Goal: Task Accomplishment & Management: Manage account settings

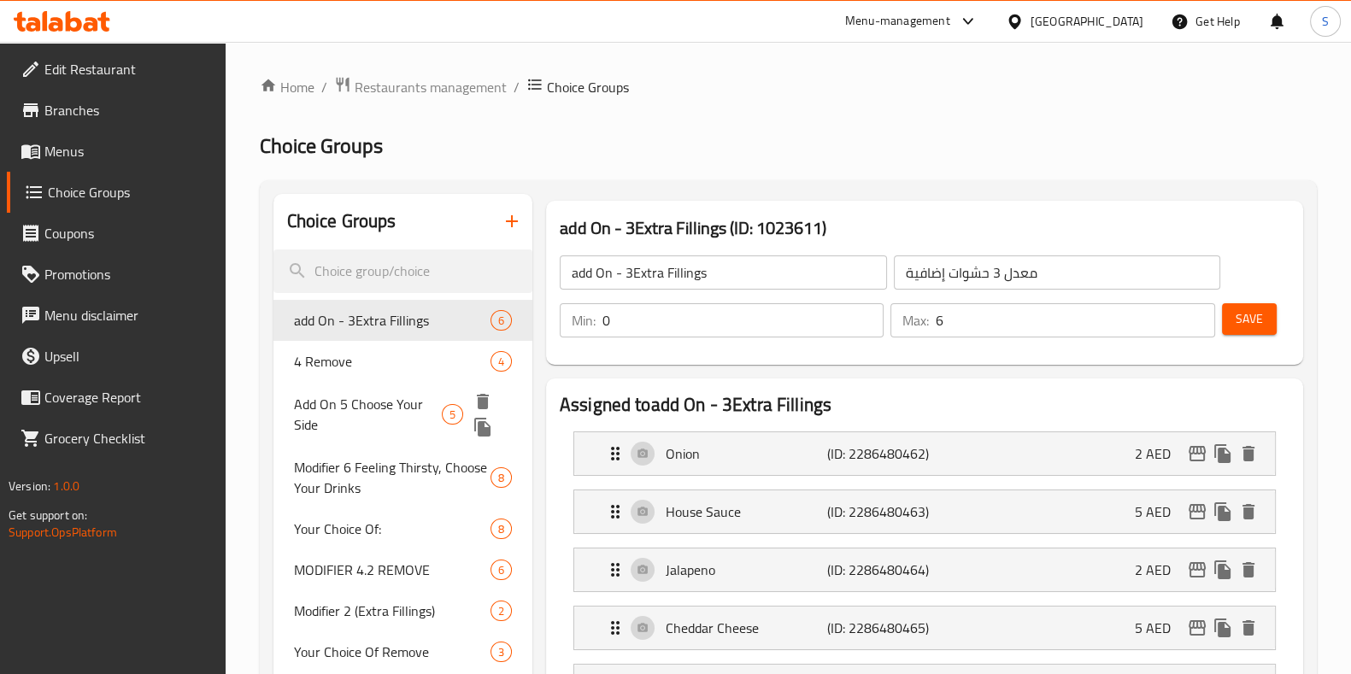
click at [362, 425] on span "Add On 5 Choose Your Side" at bounding box center [368, 414] width 148 height 41
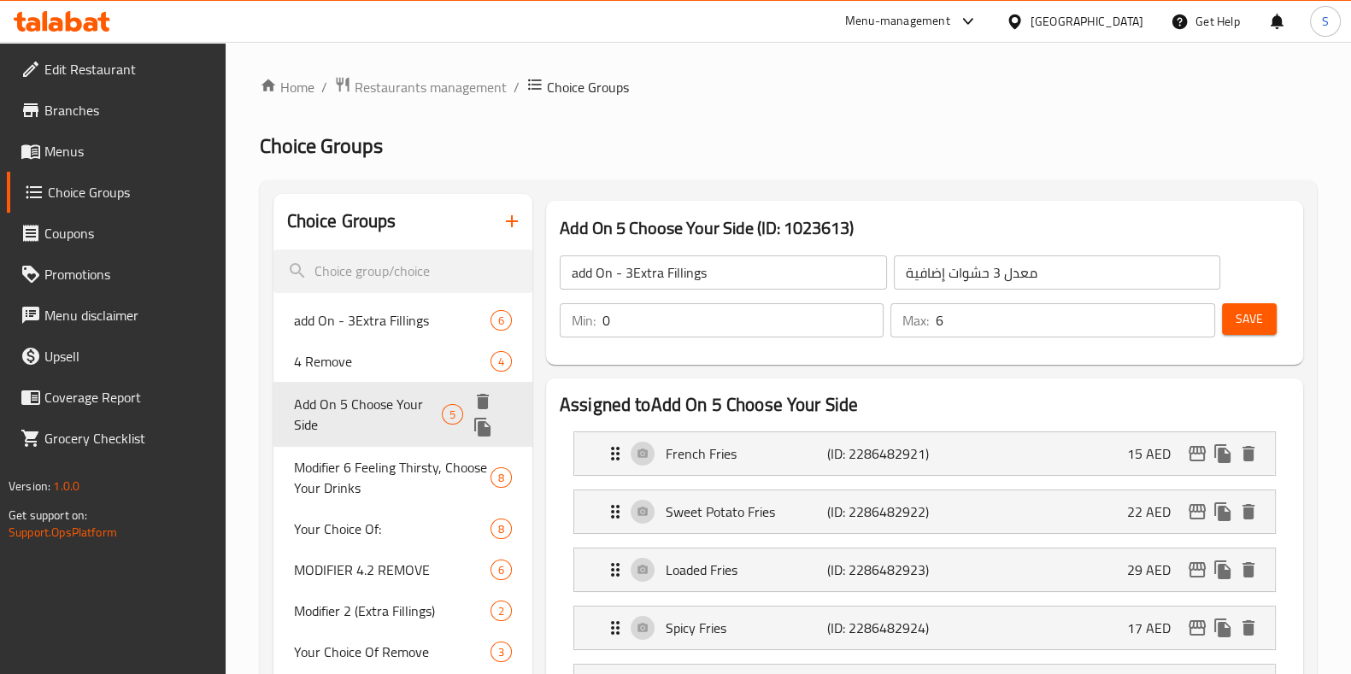
type input "Add On 5 Choose Your Side"
type input "إضافة 5 اختر جانبك"
type input "1"
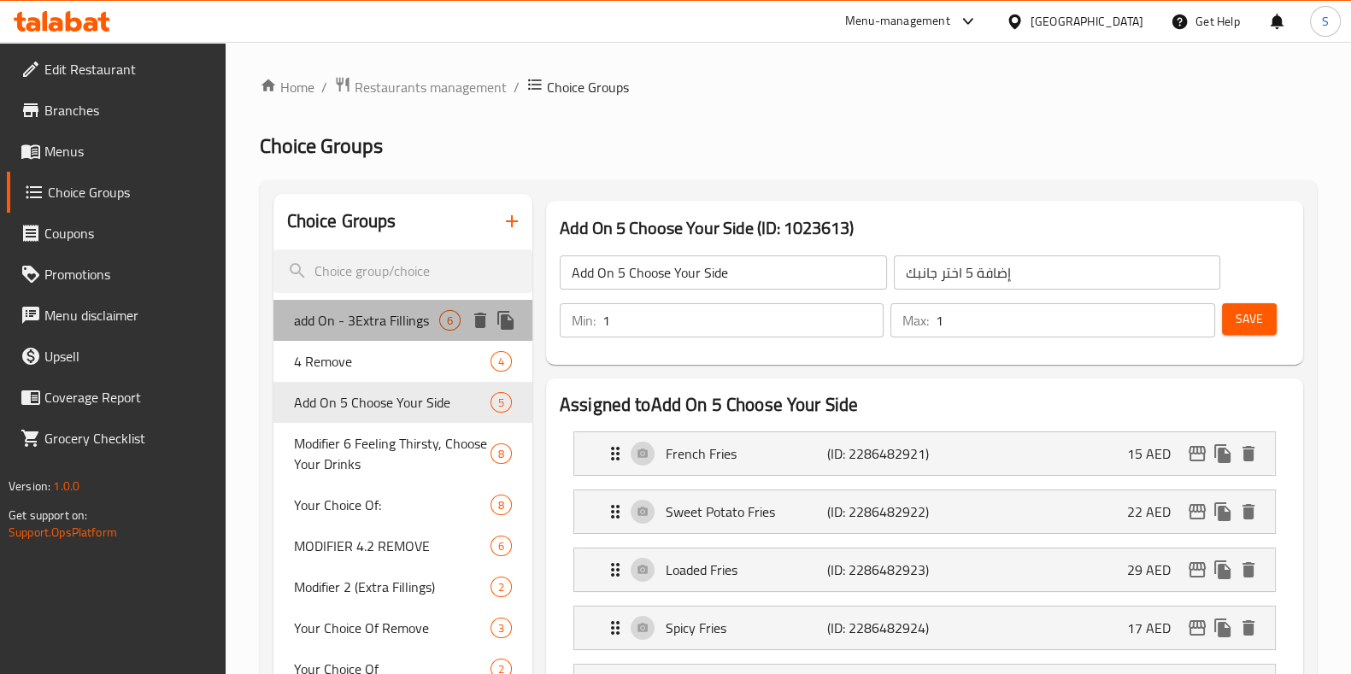
click at [397, 326] on span "add On - 3Extra Fillings" at bounding box center [366, 320] width 145 height 21
type input "add On - 3Extra Fillings"
type input "معدل 3 حشوات إضافية"
type input "0"
type input "6"
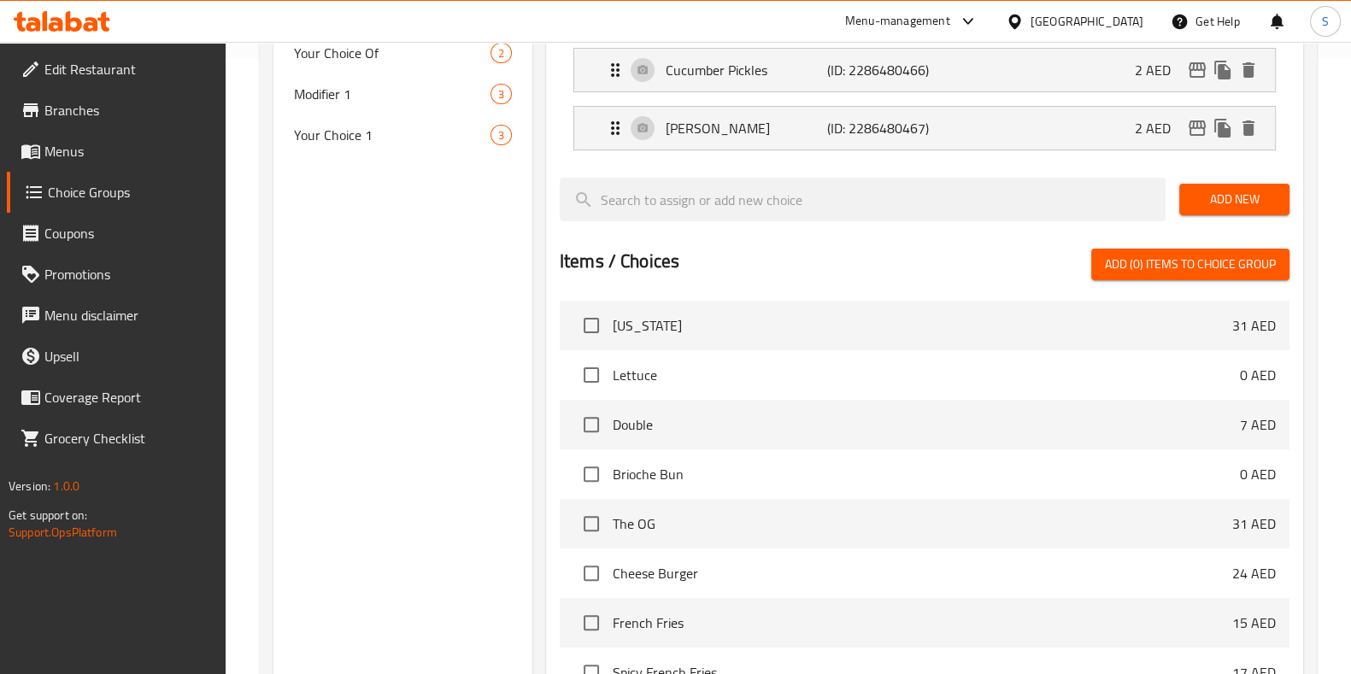
scroll to position [641, 0]
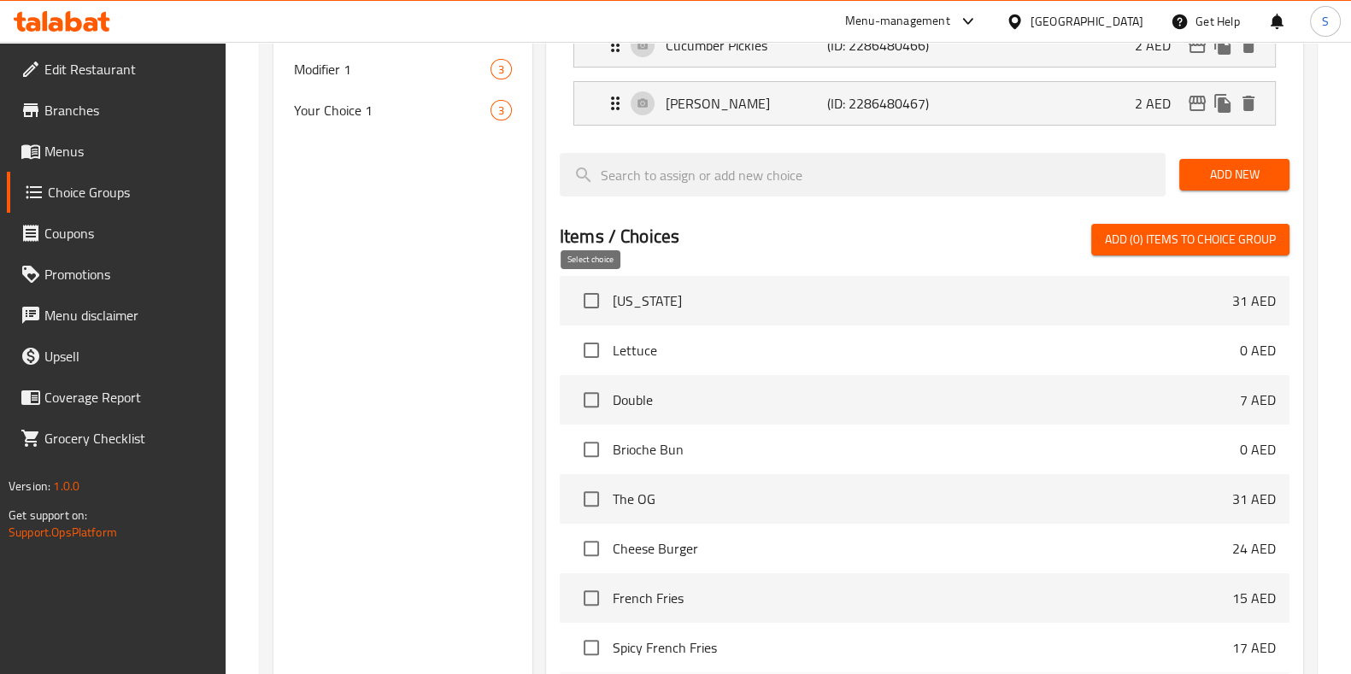
click at [585, 295] on input "checkbox" at bounding box center [591, 301] width 36 height 36
checkbox input "true"
click at [595, 503] on input "checkbox" at bounding box center [591, 499] width 36 height 36
checkbox input "true"
click at [590, 554] on input "checkbox" at bounding box center [591, 549] width 36 height 36
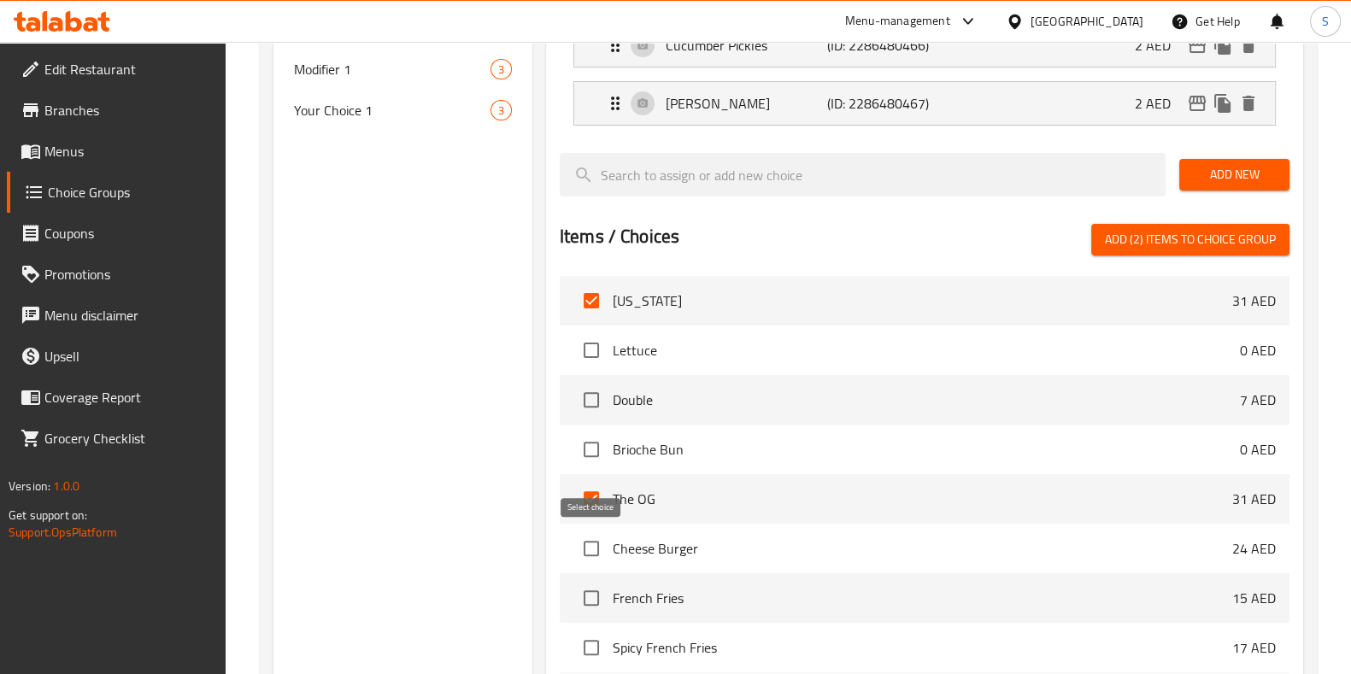
checkbox input "true"
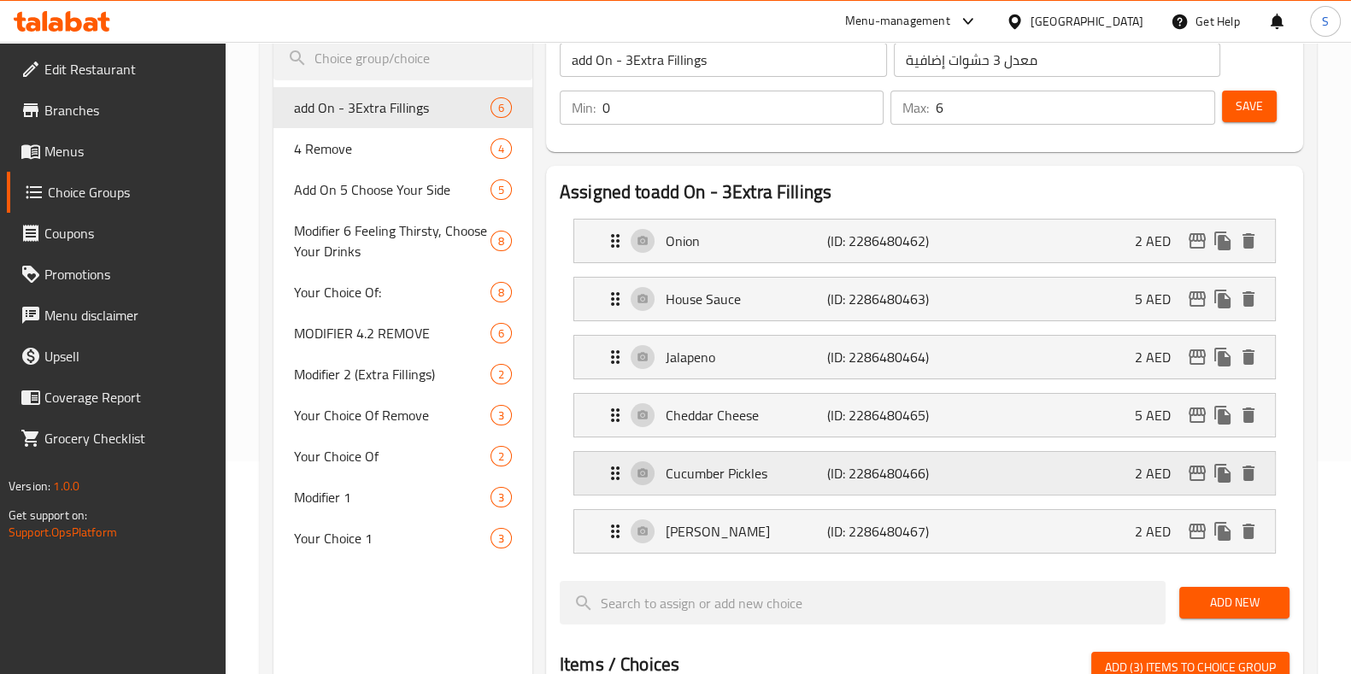
scroll to position [106, 0]
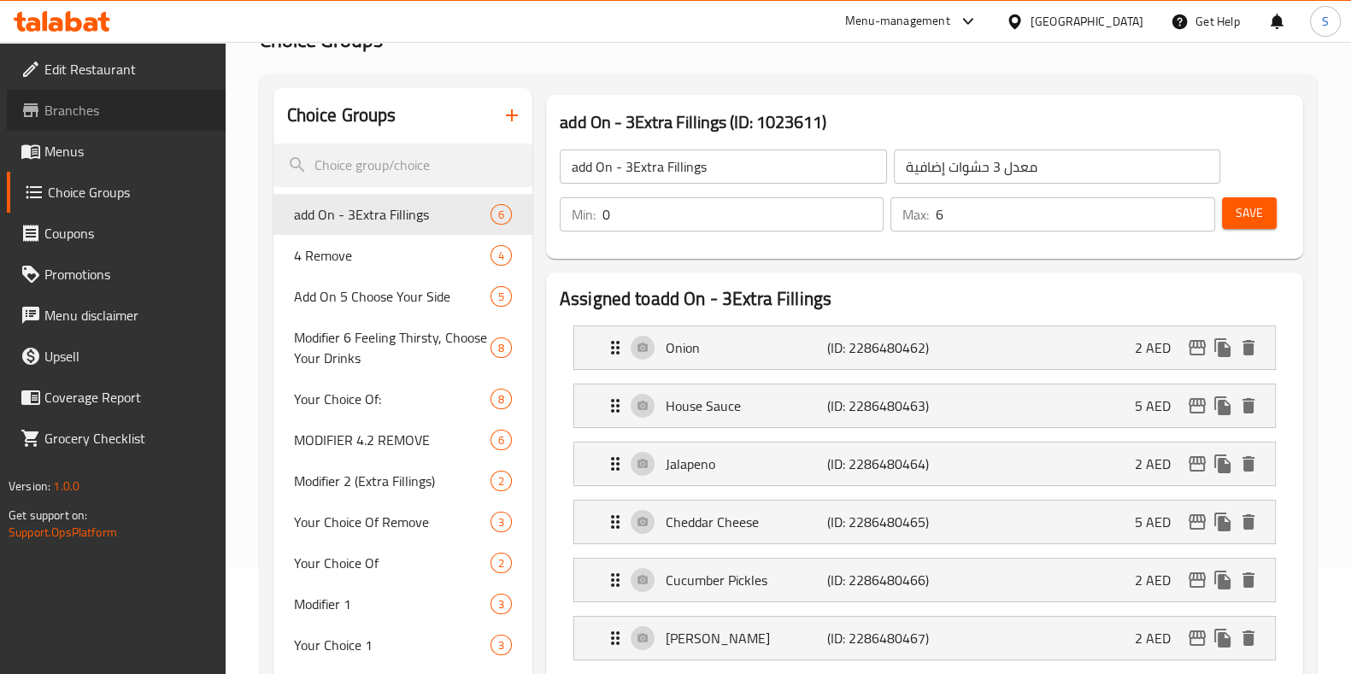
click at [90, 111] on span "Branches" at bounding box center [127, 110] width 167 height 21
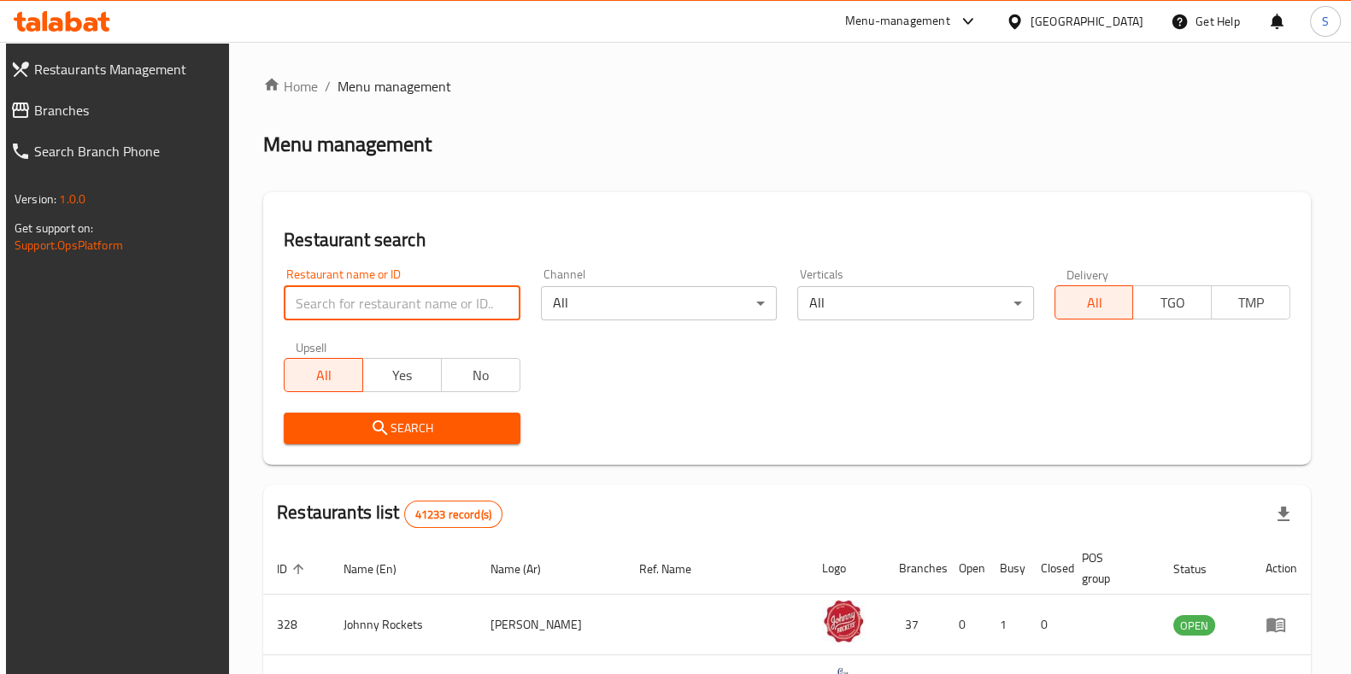
click at [427, 315] on input "search" at bounding box center [402, 303] width 236 height 34
type input "hidden bunz"
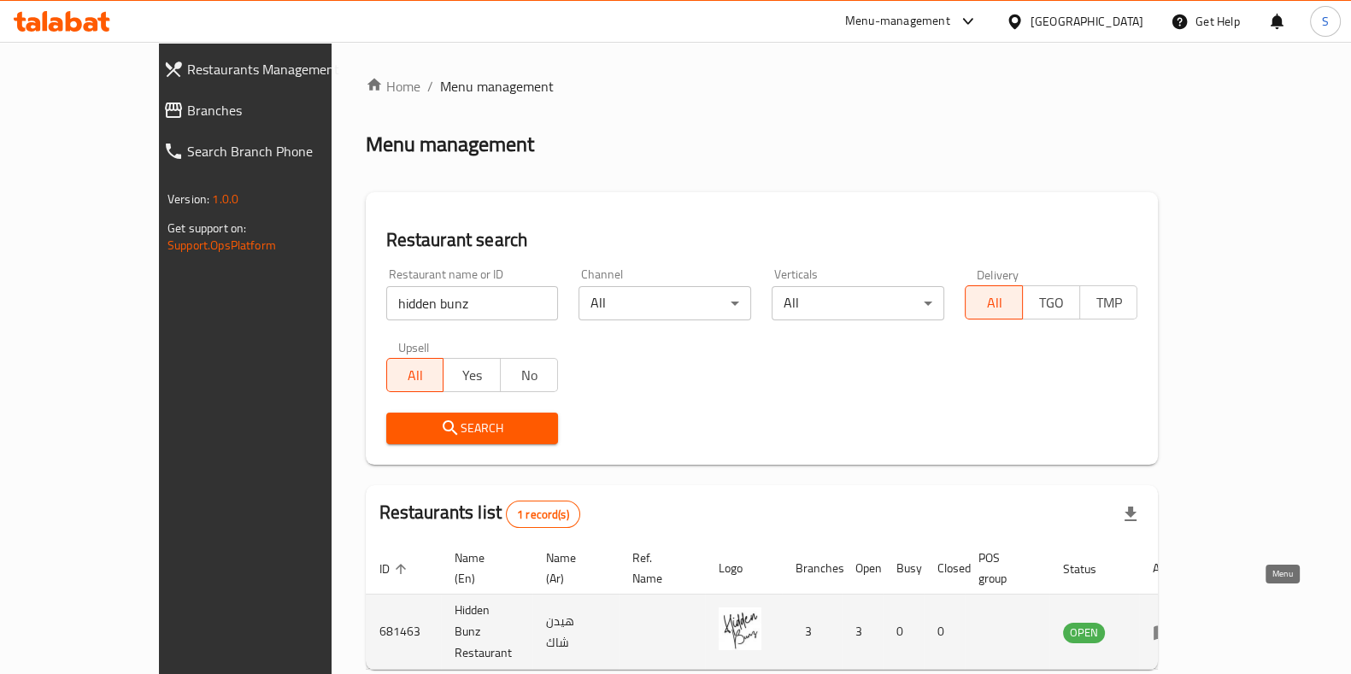
click at [1173, 622] on icon "enhanced table" at bounding box center [1163, 632] width 21 height 21
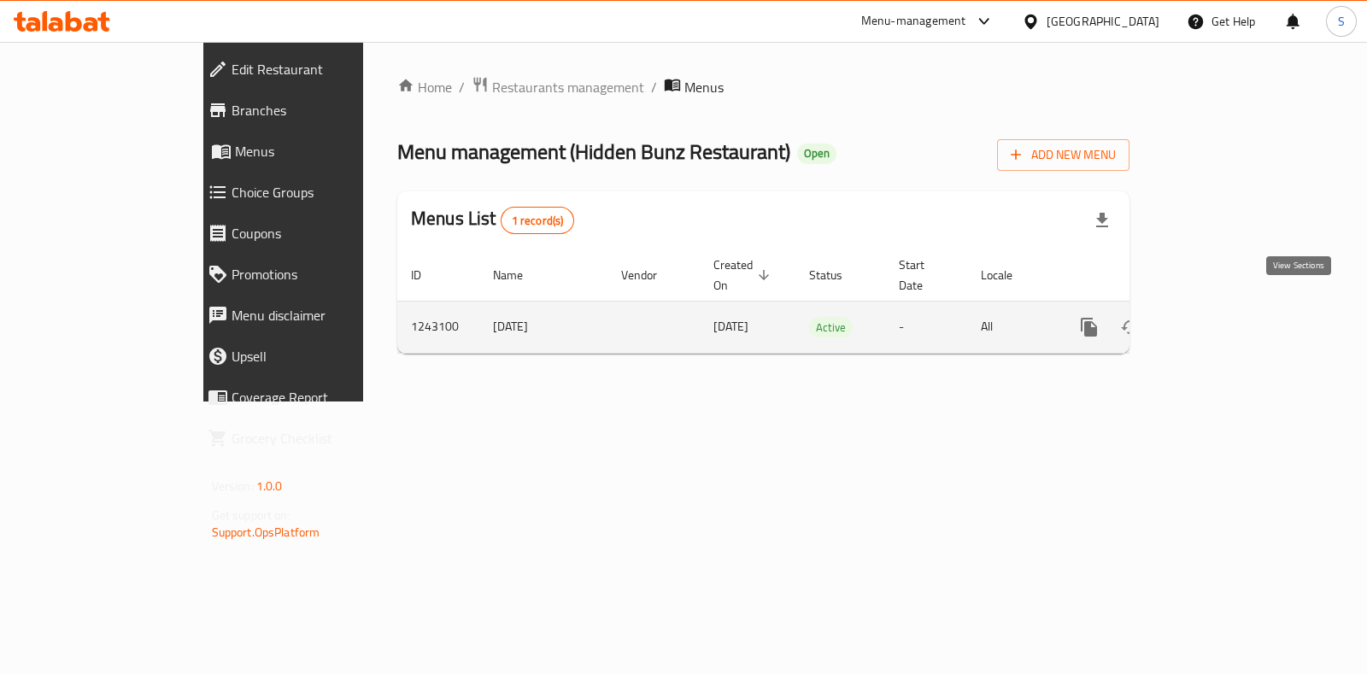
click at [1223, 317] on icon "enhanced table" at bounding box center [1212, 327] width 21 height 21
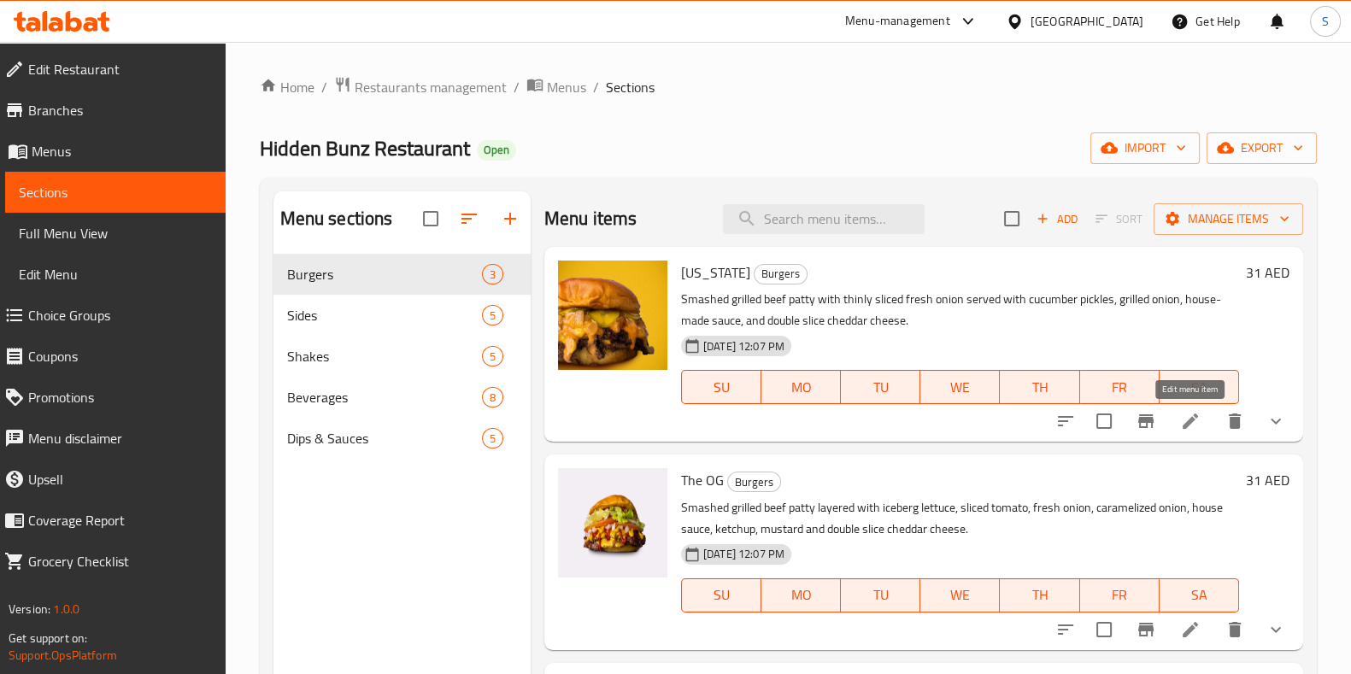
click at [1194, 425] on icon at bounding box center [1190, 421] width 21 height 21
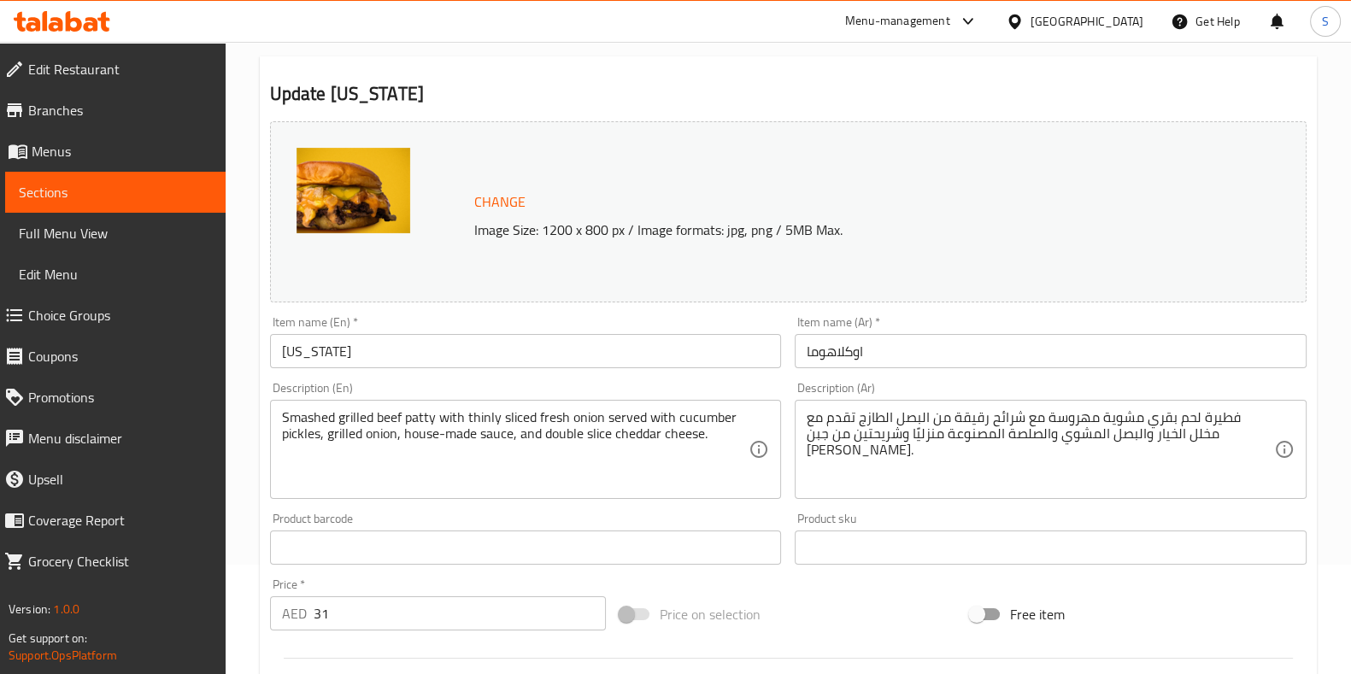
scroll to position [585, 0]
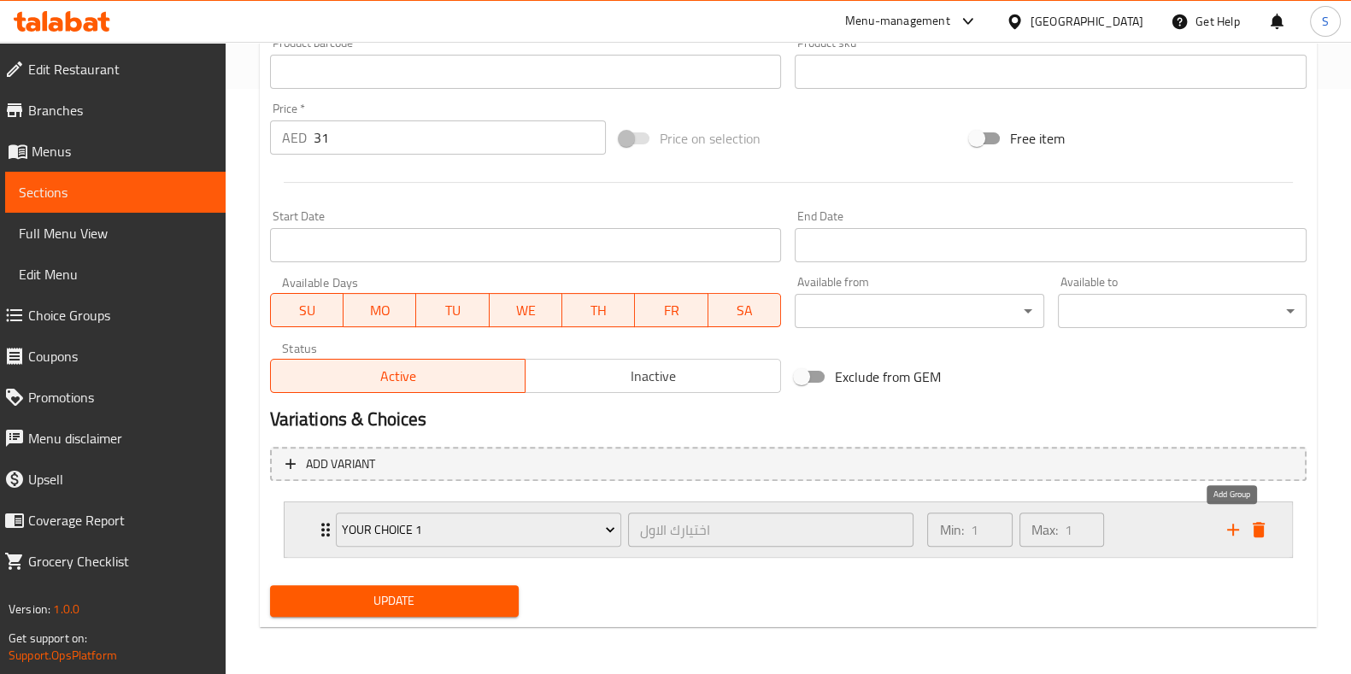
click at [1233, 527] on icon "add" at bounding box center [1233, 530] width 12 height 12
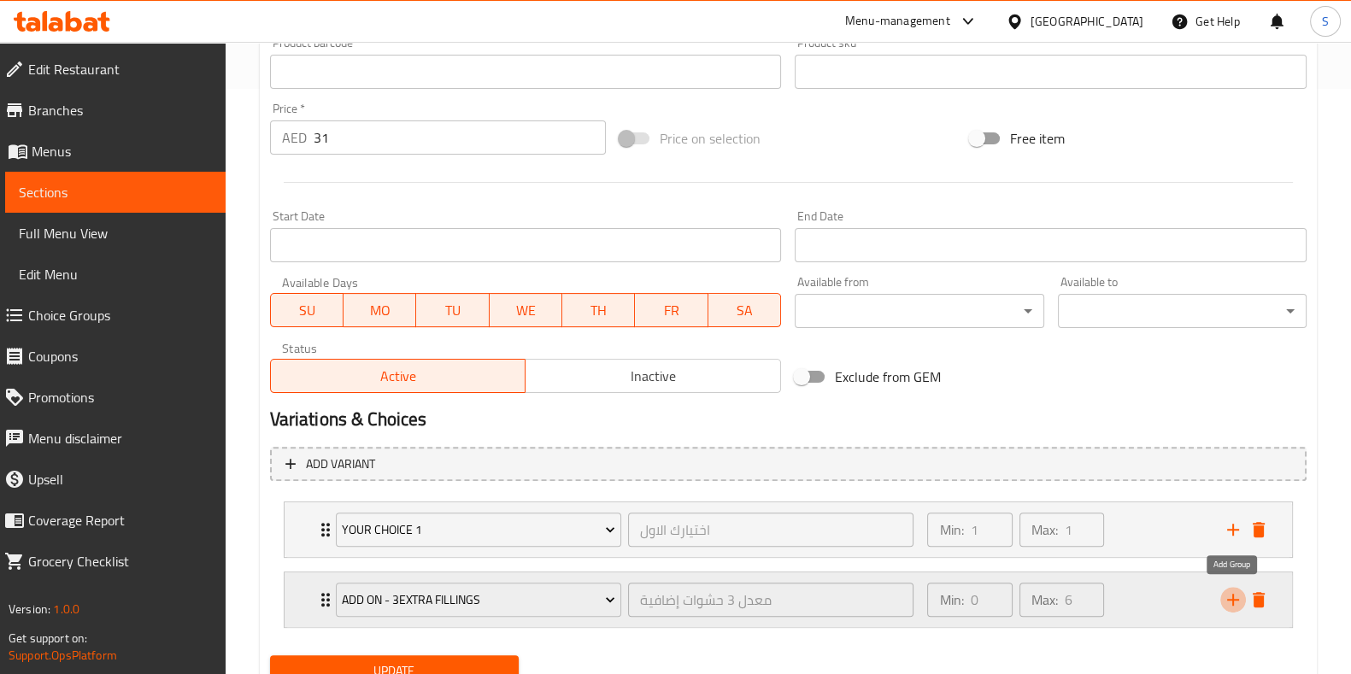
click at [1236, 601] on icon "add" at bounding box center [1233, 600] width 21 height 21
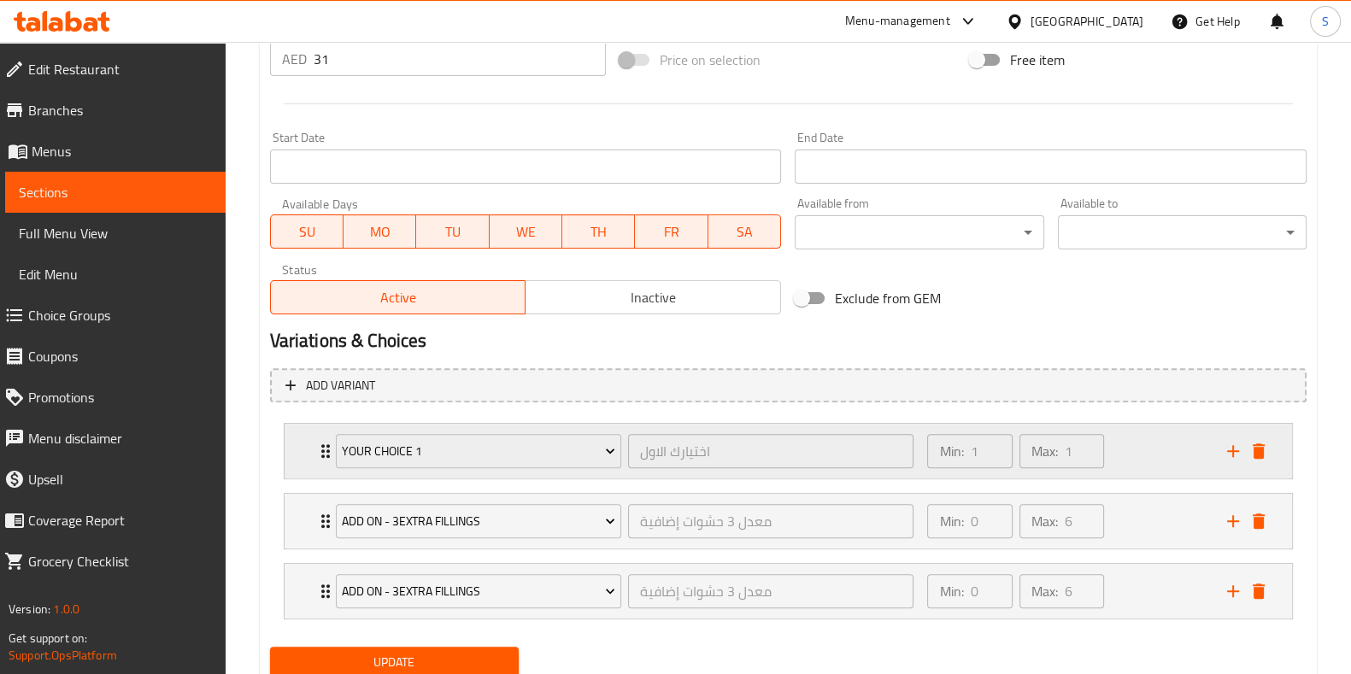
scroll to position [691, 0]
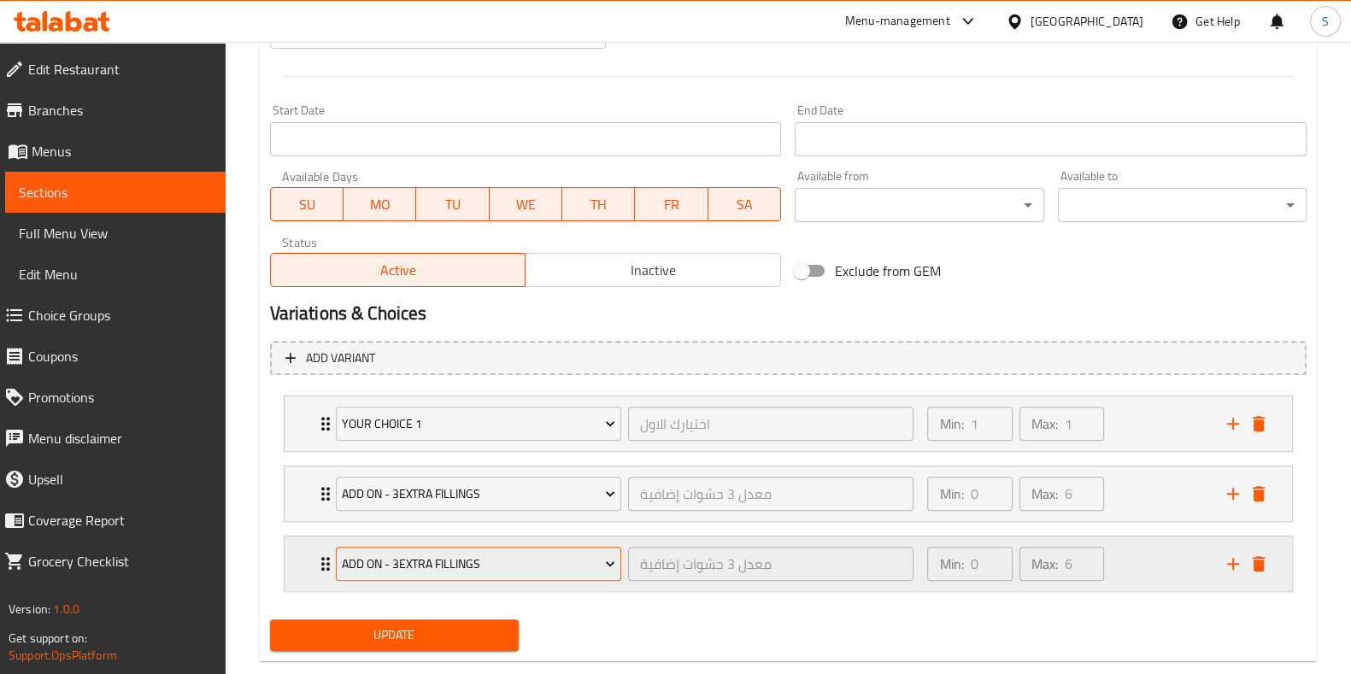
click at [470, 561] on span "add On - 3Extra Fillings" at bounding box center [478, 564] width 273 height 21
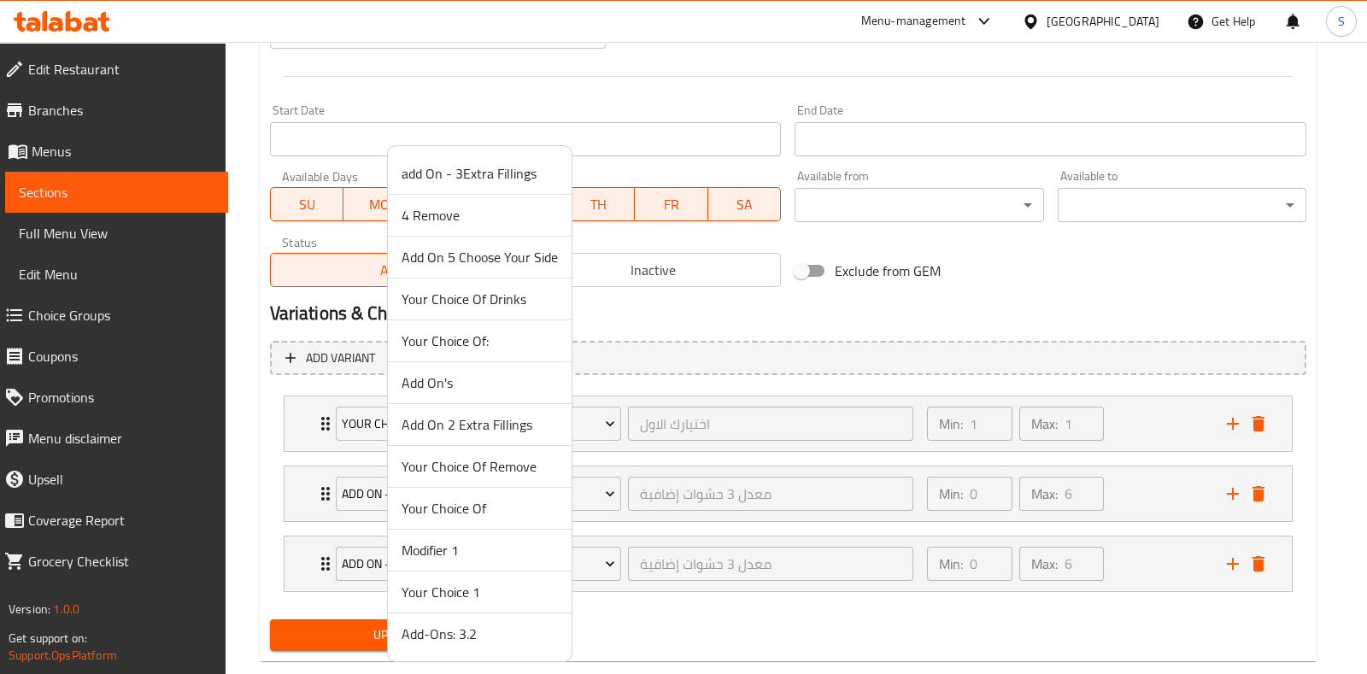
click at [502, 256] on span "Add On 5 Choose Your Side" at bounding box center [480, 257] width 156 height 21
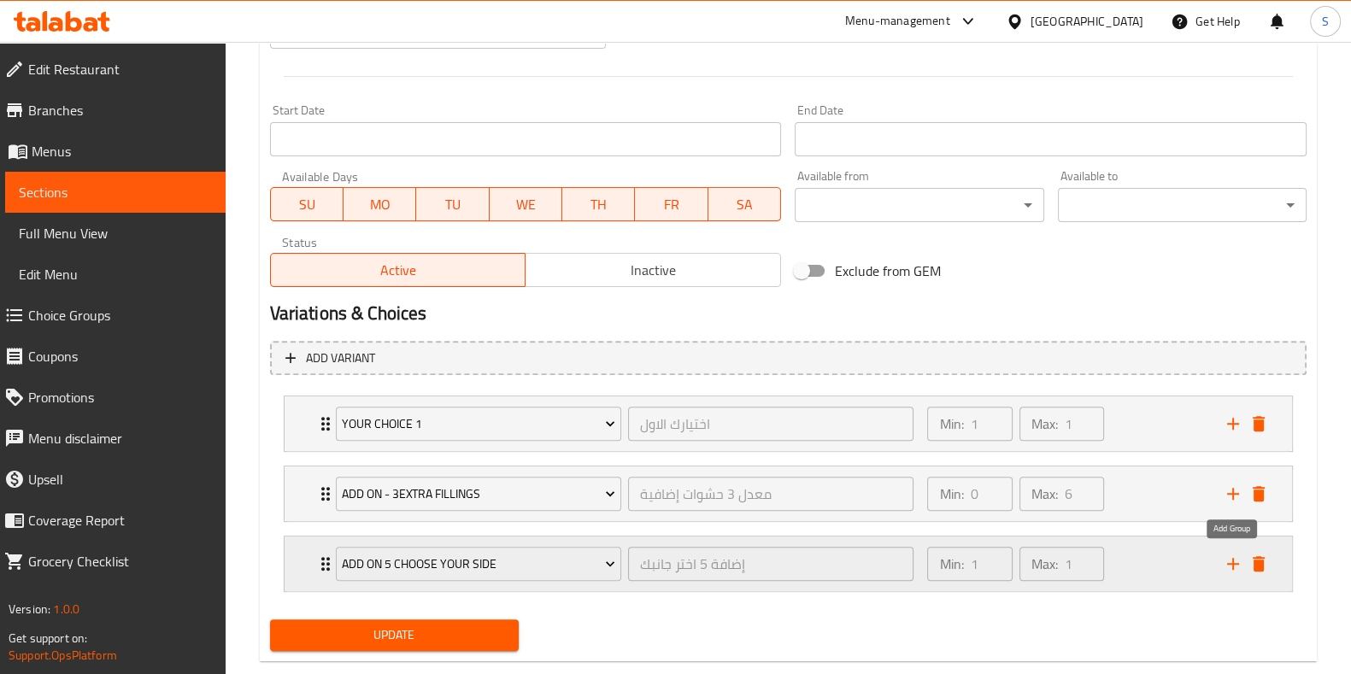
click at [1229, 564] on icon "add" at bounding box center [1233, 564] width 21 height 21
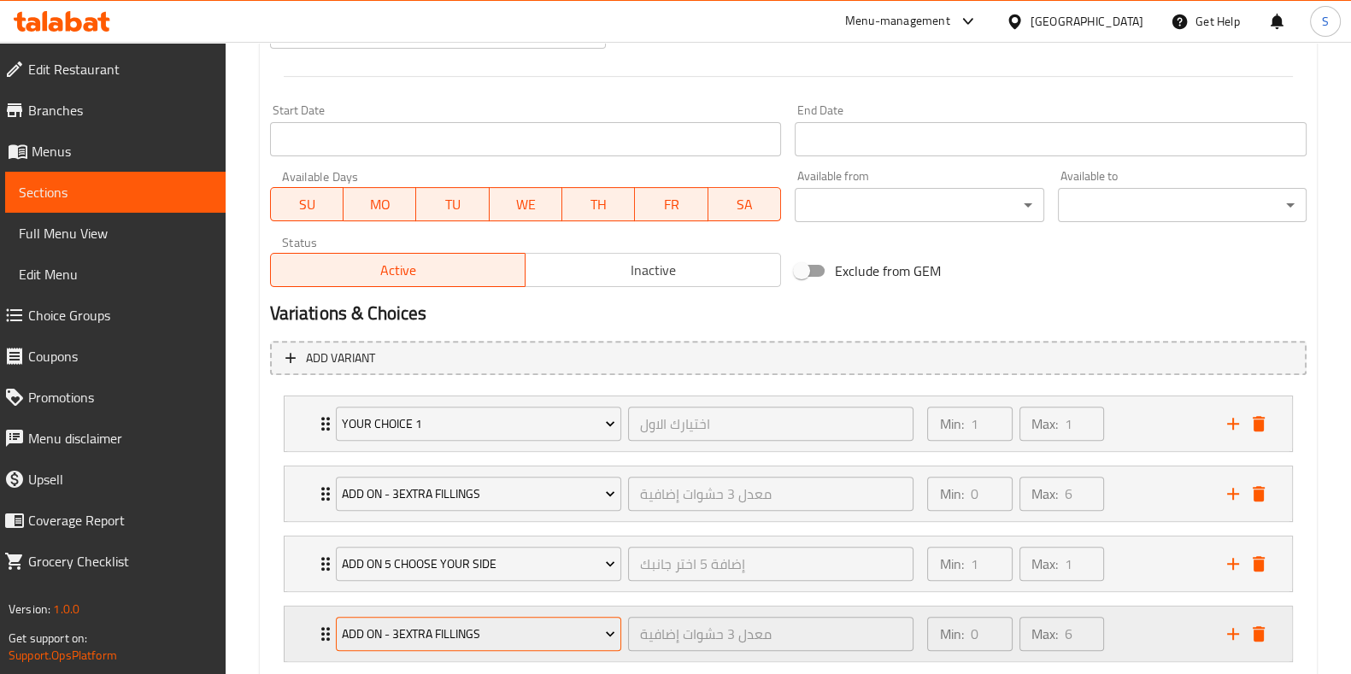
click at [426, 631] on span "add On - 3Extra Fillings" at bounding box center [478, 634] width 273 height 21
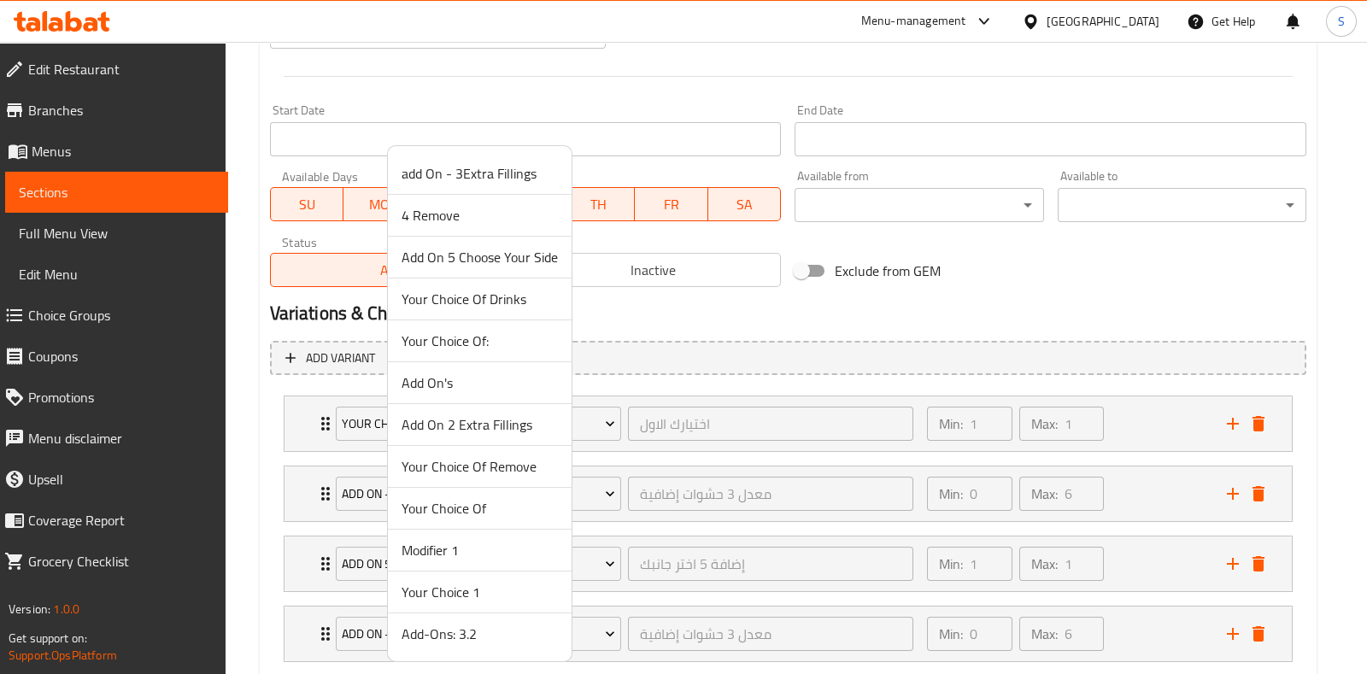
click at [907, 313] on div at bounding box center [683, 337] width 1367 height 674
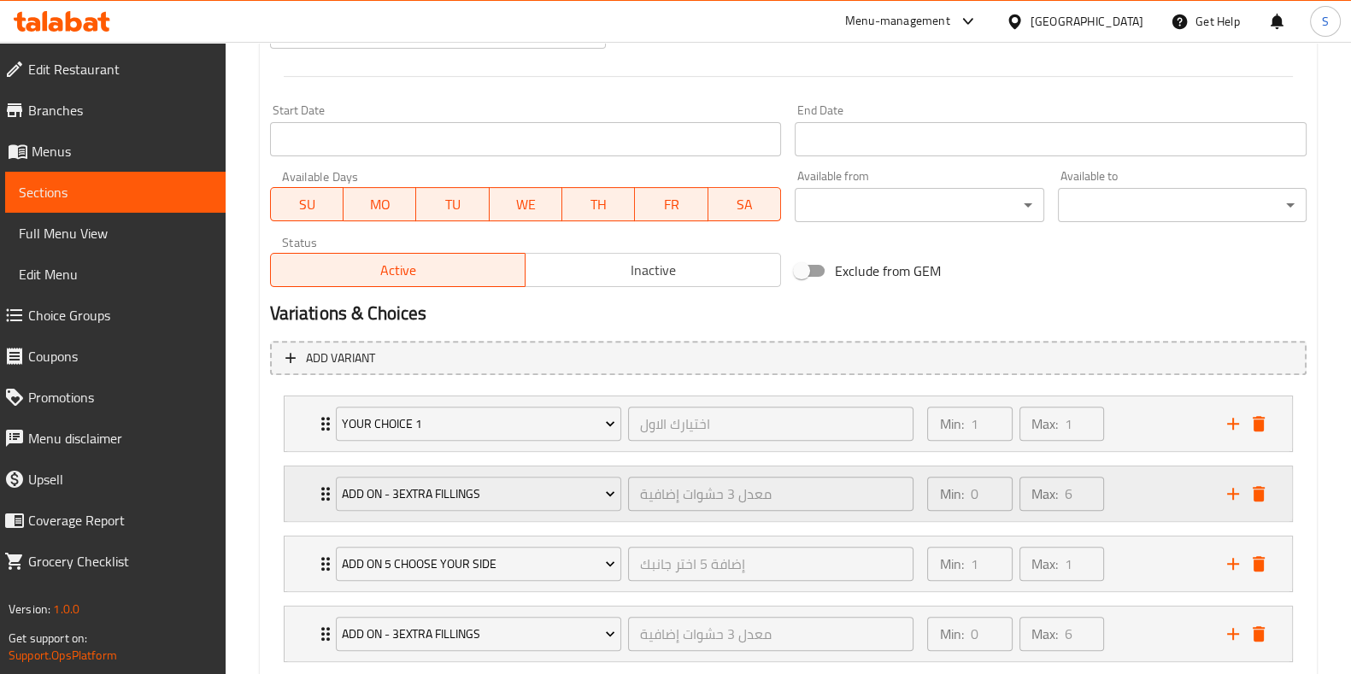
scroll to position [794, 0]
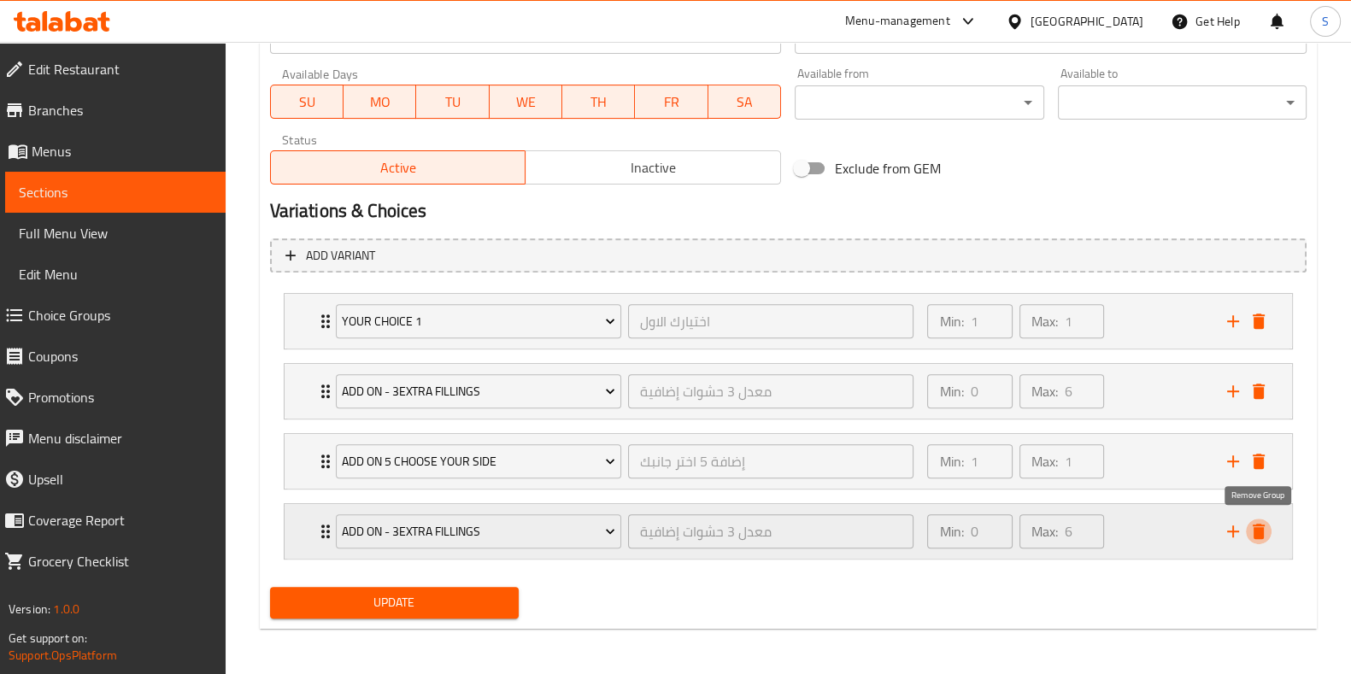
click at [1260, 532] on icon "delete" at bounding box center [1259, 531] width 12 height 15
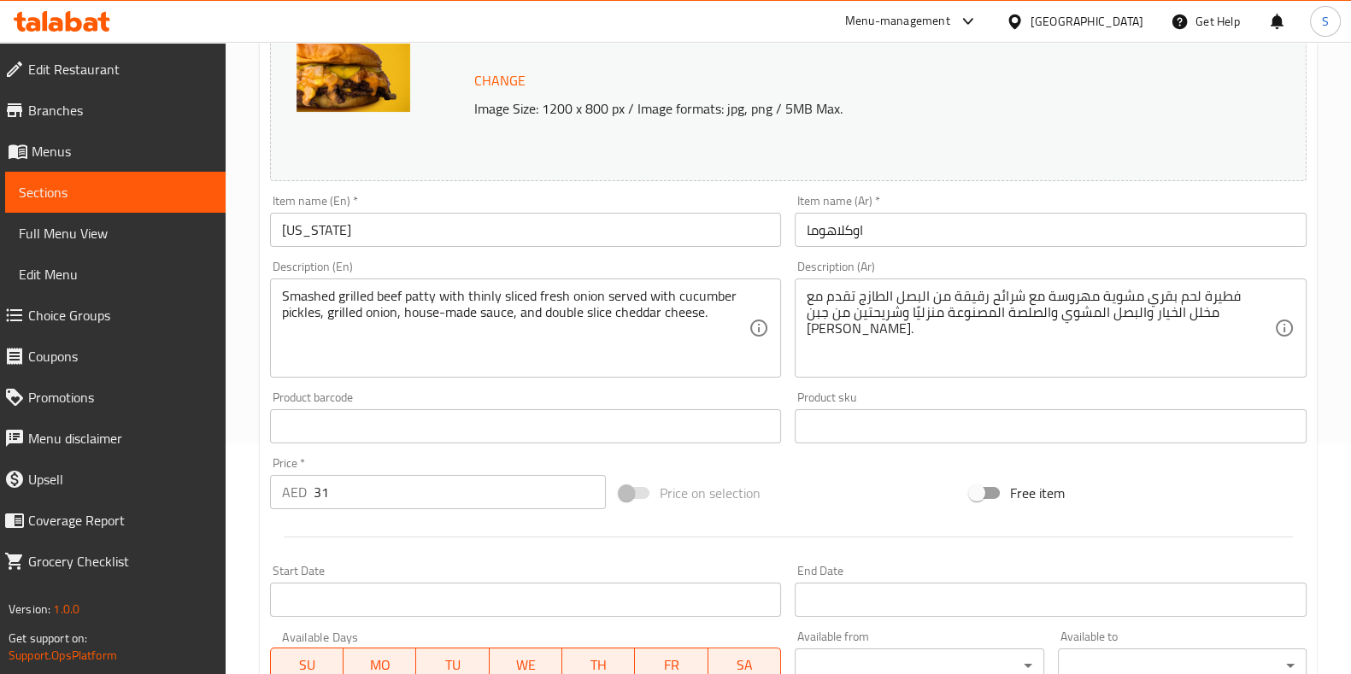
scroll to position [725, 0]
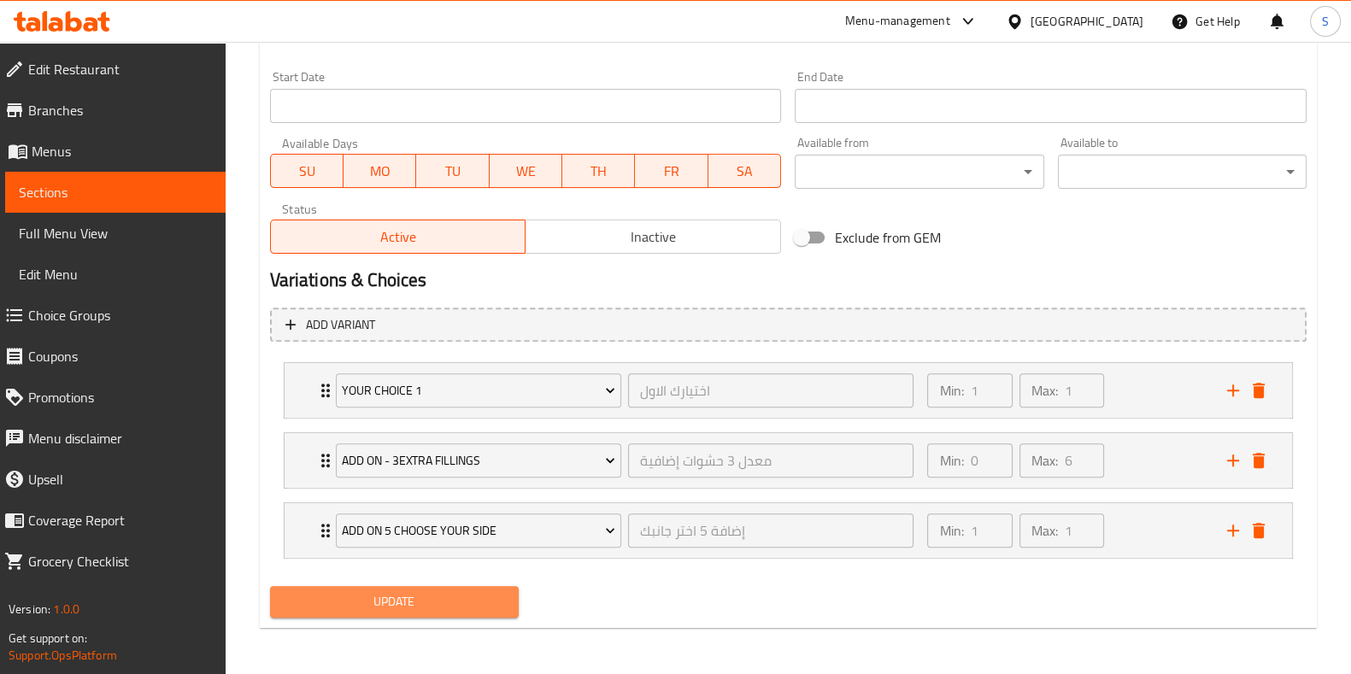
click at [457, 608] on span "Update" at bounding box center [394, 601] width 221 height 21
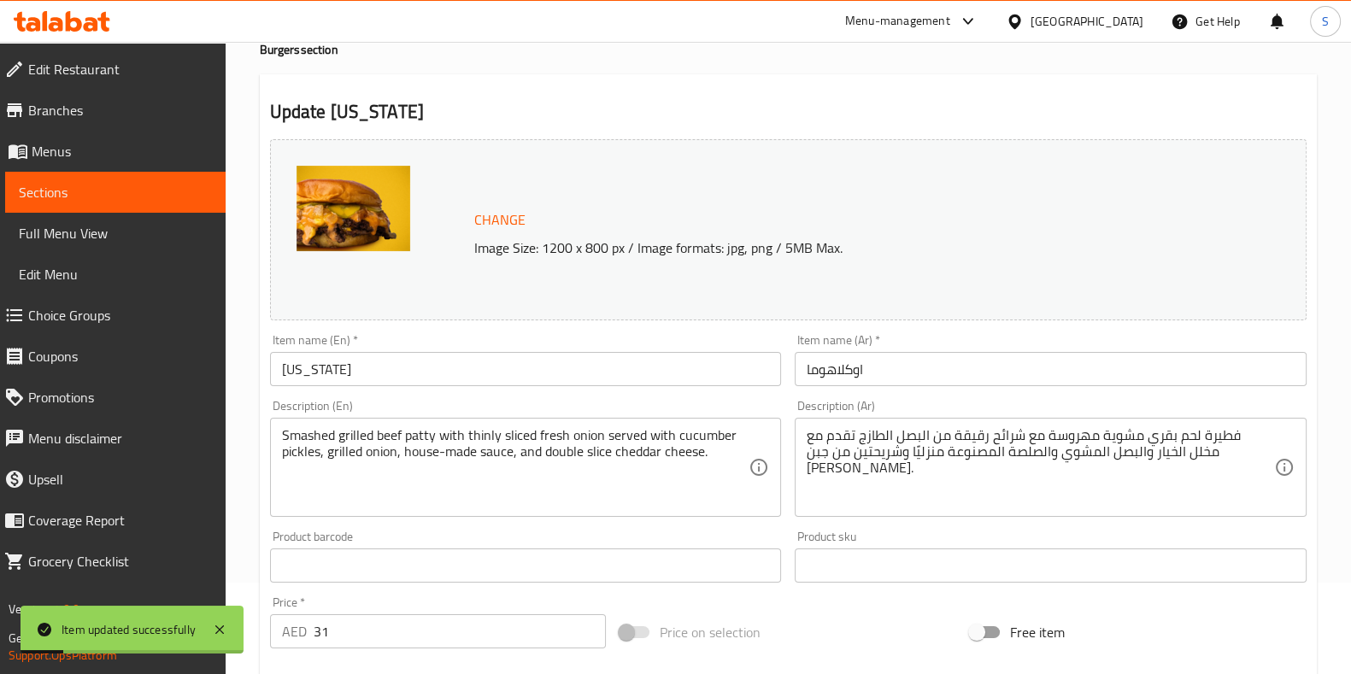
scroll to position [0, 0]
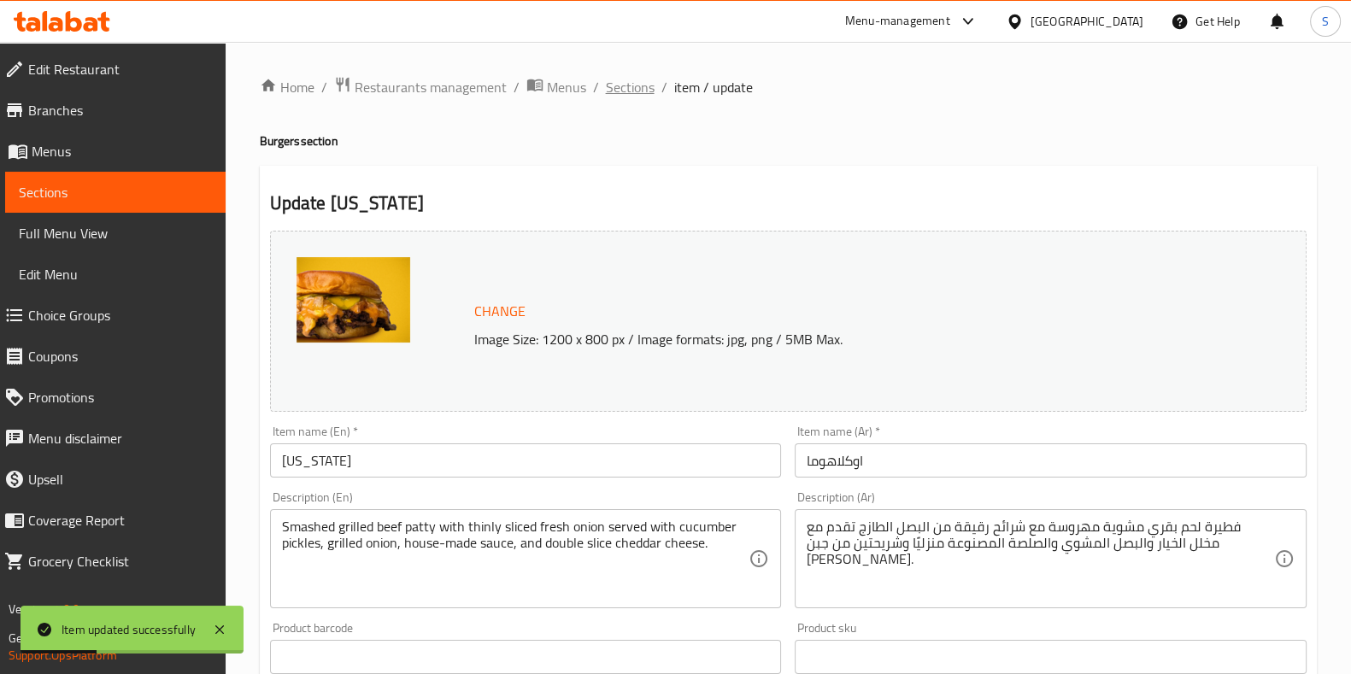
click at [627, 91] on span "Sections" at bounding box center [630, 87] width 49 height 21
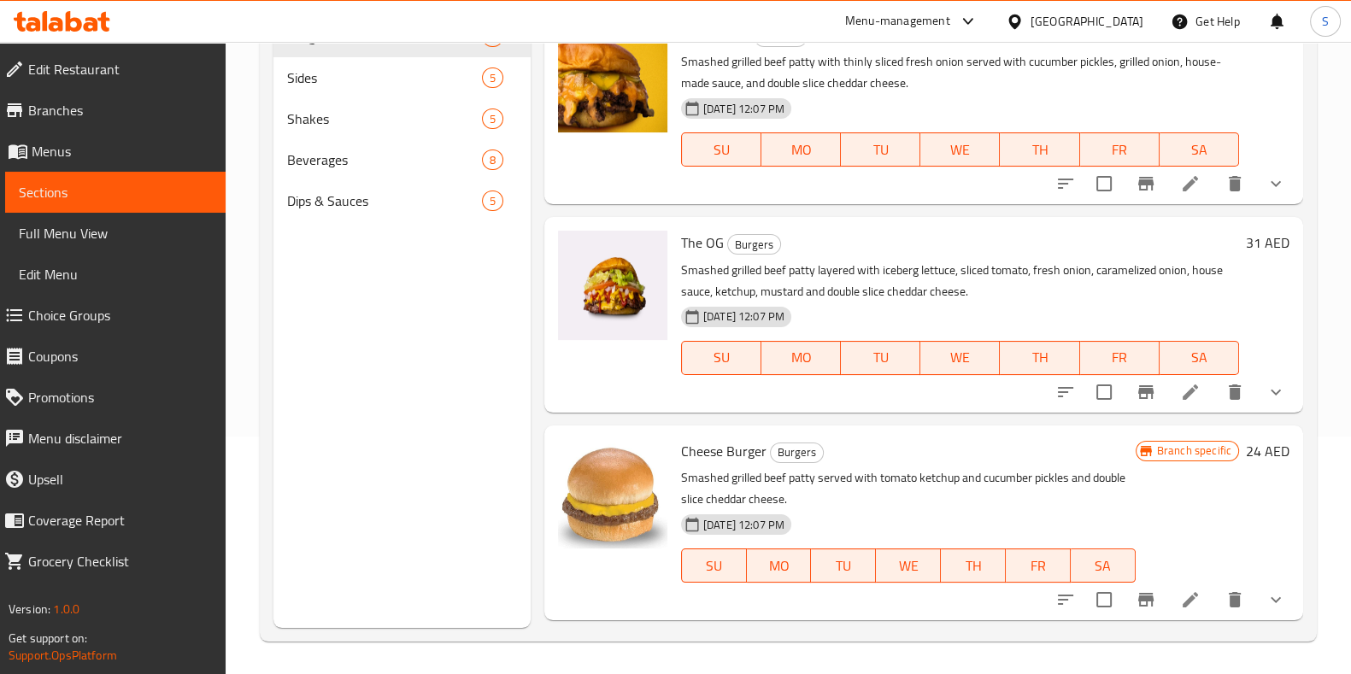
scroll to position [239, 0]
click at [1189, 393] on icon at bounding box center [1190, 390] width 15 height 15
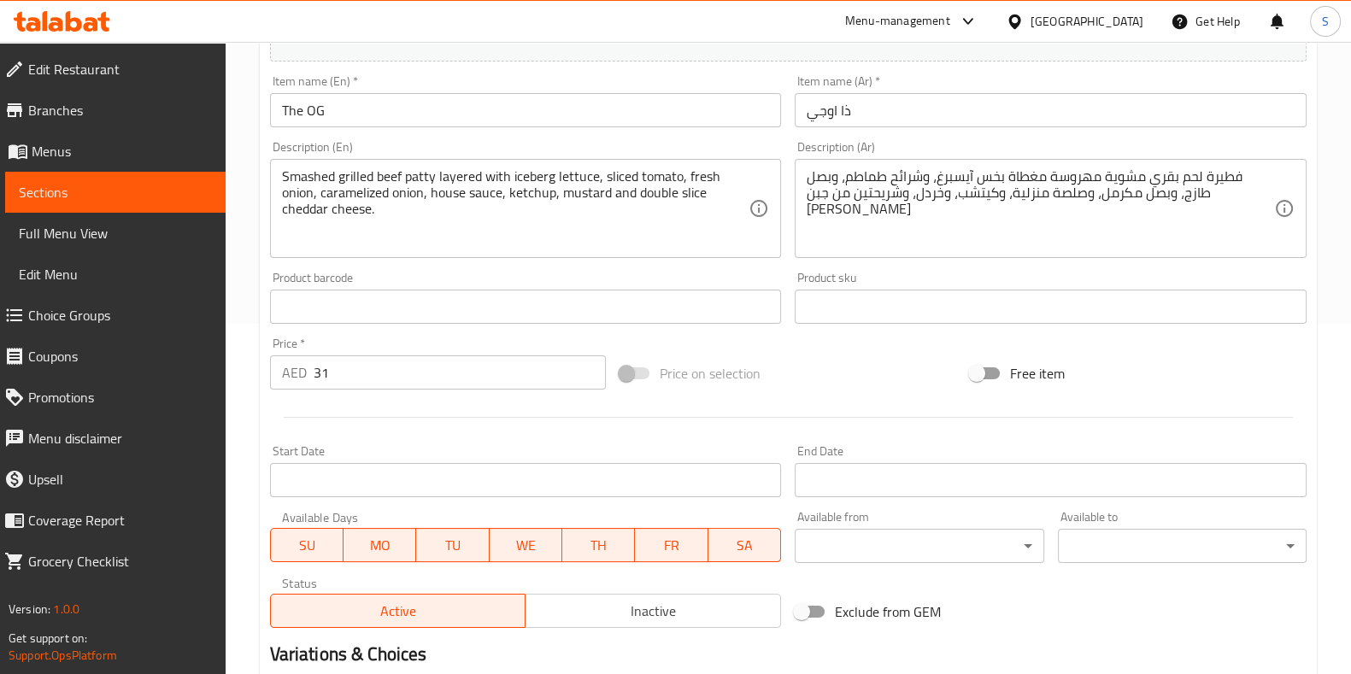
scroll to position [585, 0]
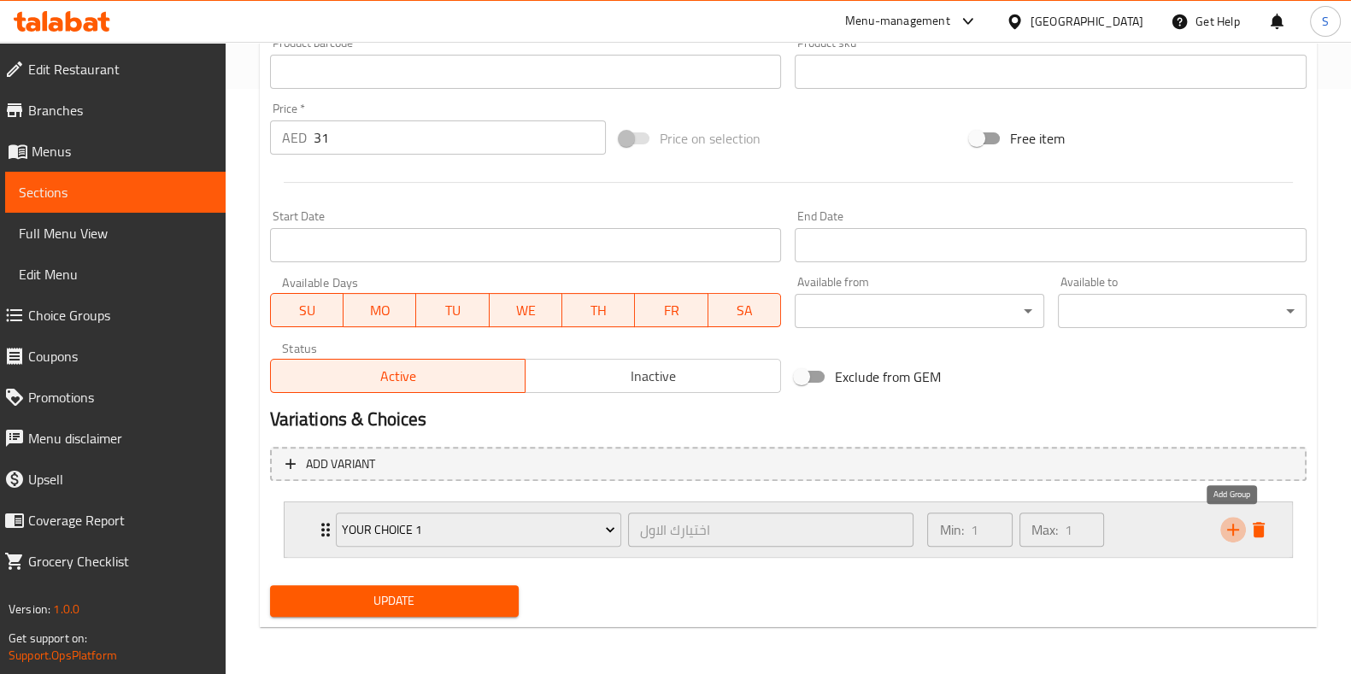
click at [1238, 524] on icon "add" at bounding box center [1233, 530] width 21 height 21
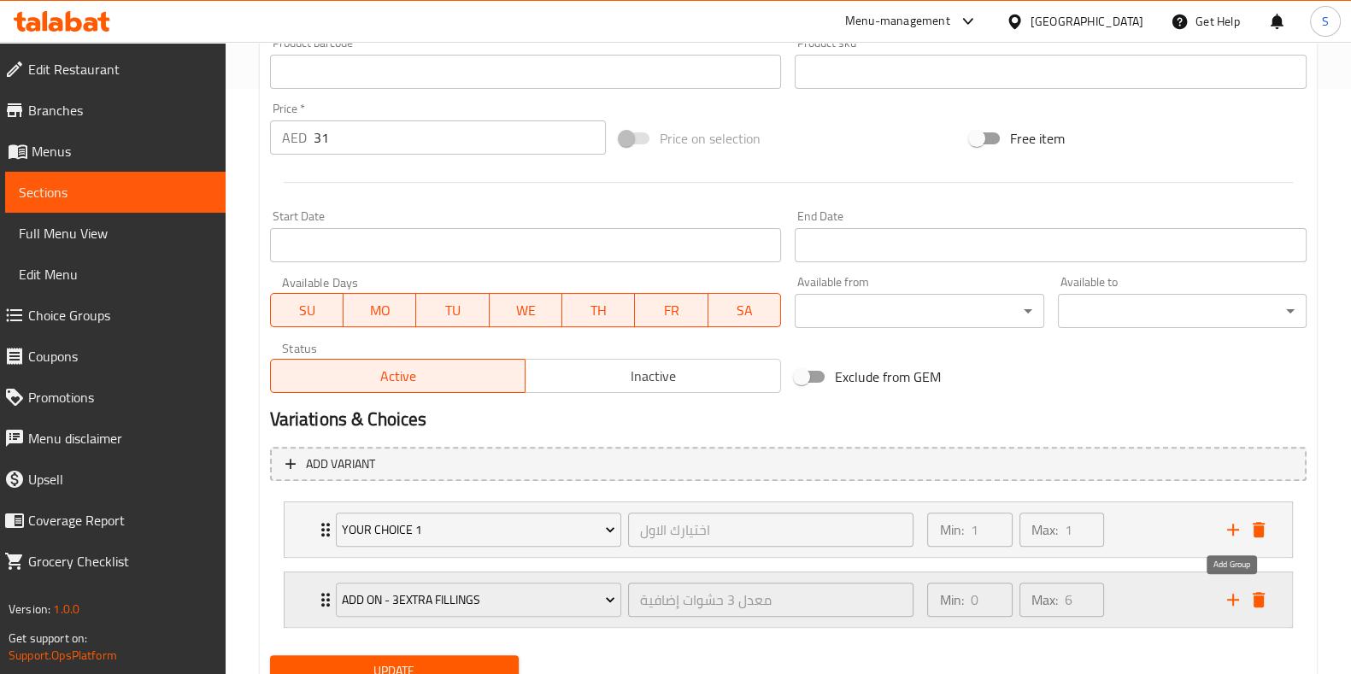
click at [1235, 596] on icon "add" at bounding box center [1233, 600] width 21 height 21
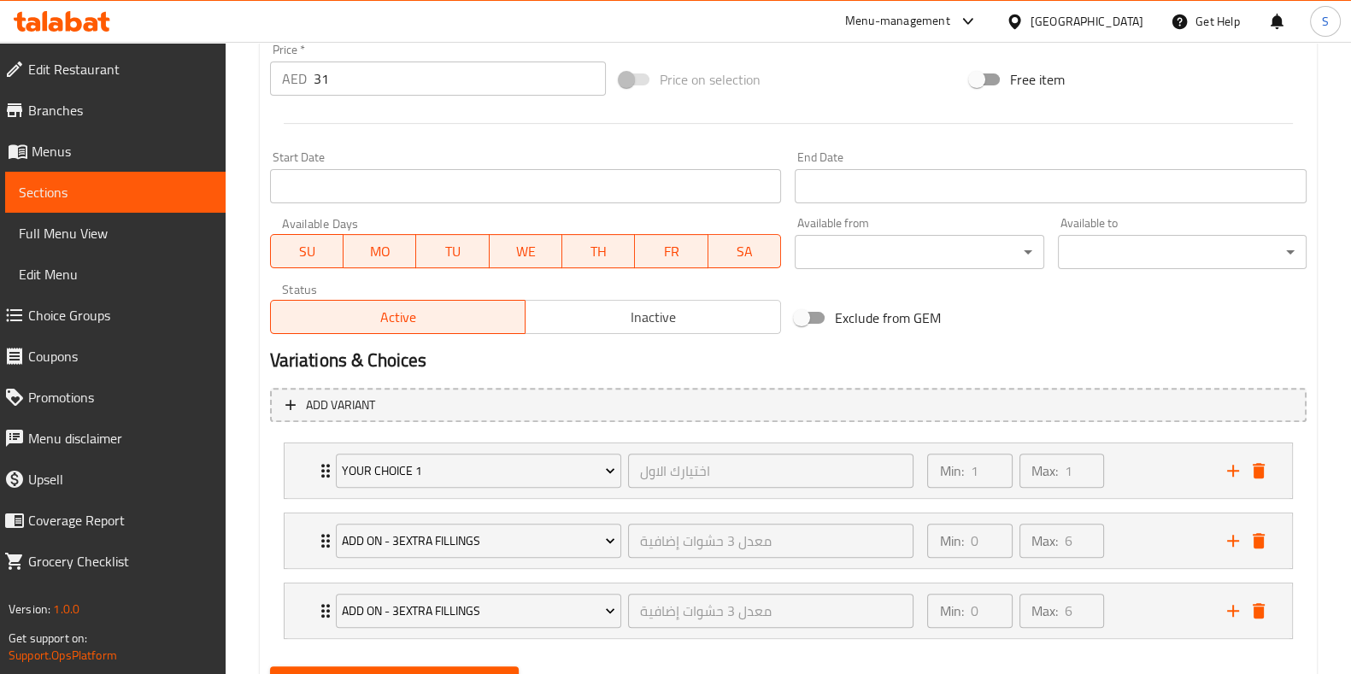
scroll to position [725, 0]
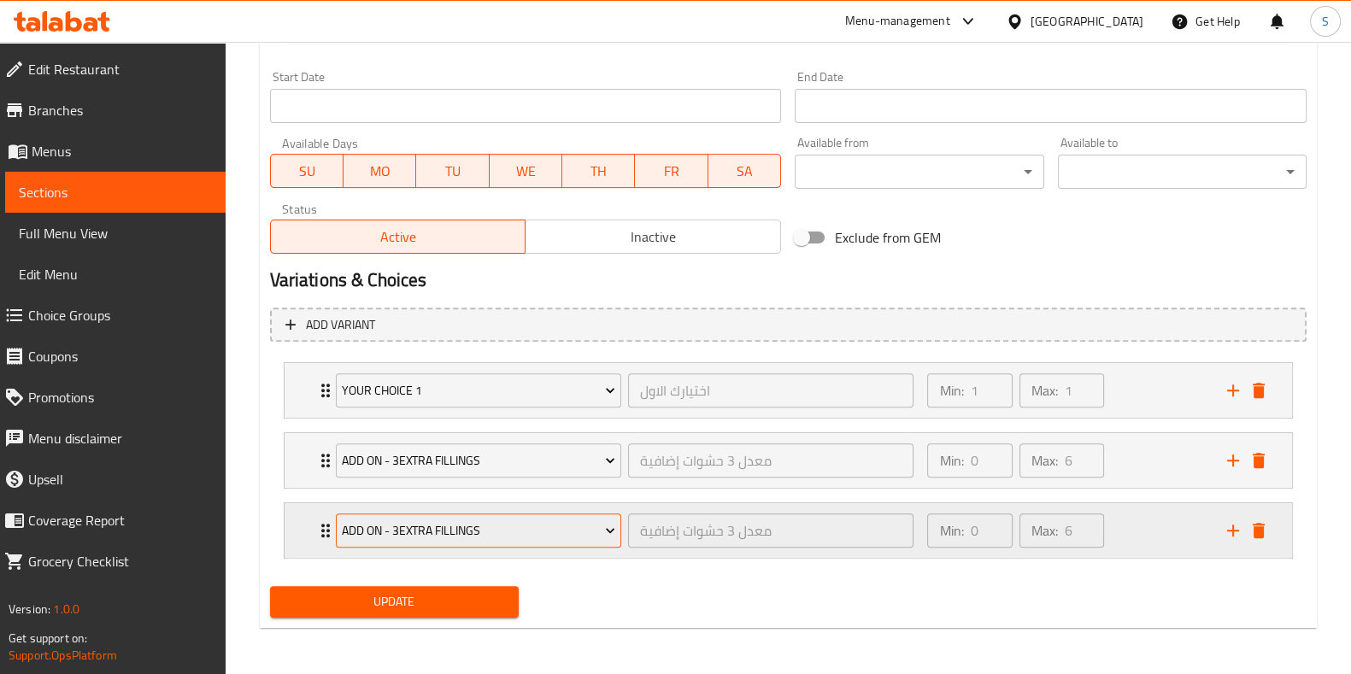
click at [568, 532] on span "add On - 3Extra Fillings" at bounding box center [478, 530] width 273 height 21
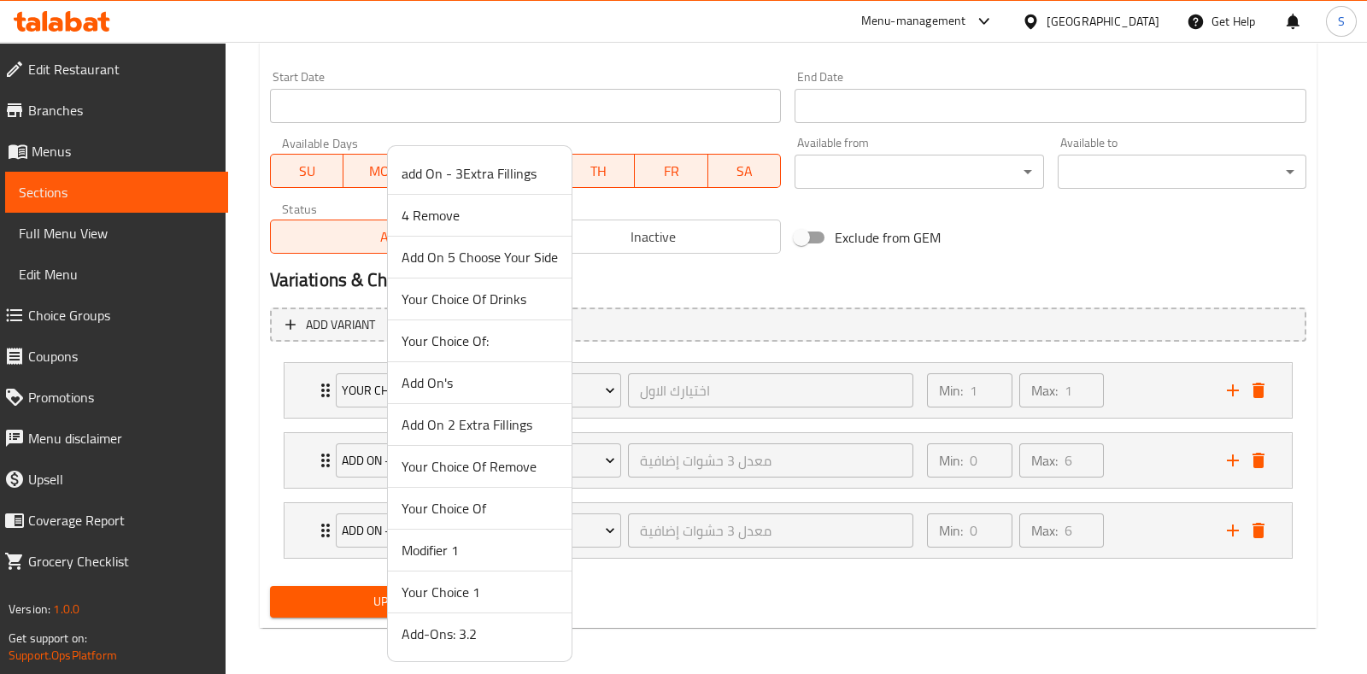
click at [464, 256] on span "Add On 5 Choose Your Side" at bounding box center [480, 257] width 156 height 21
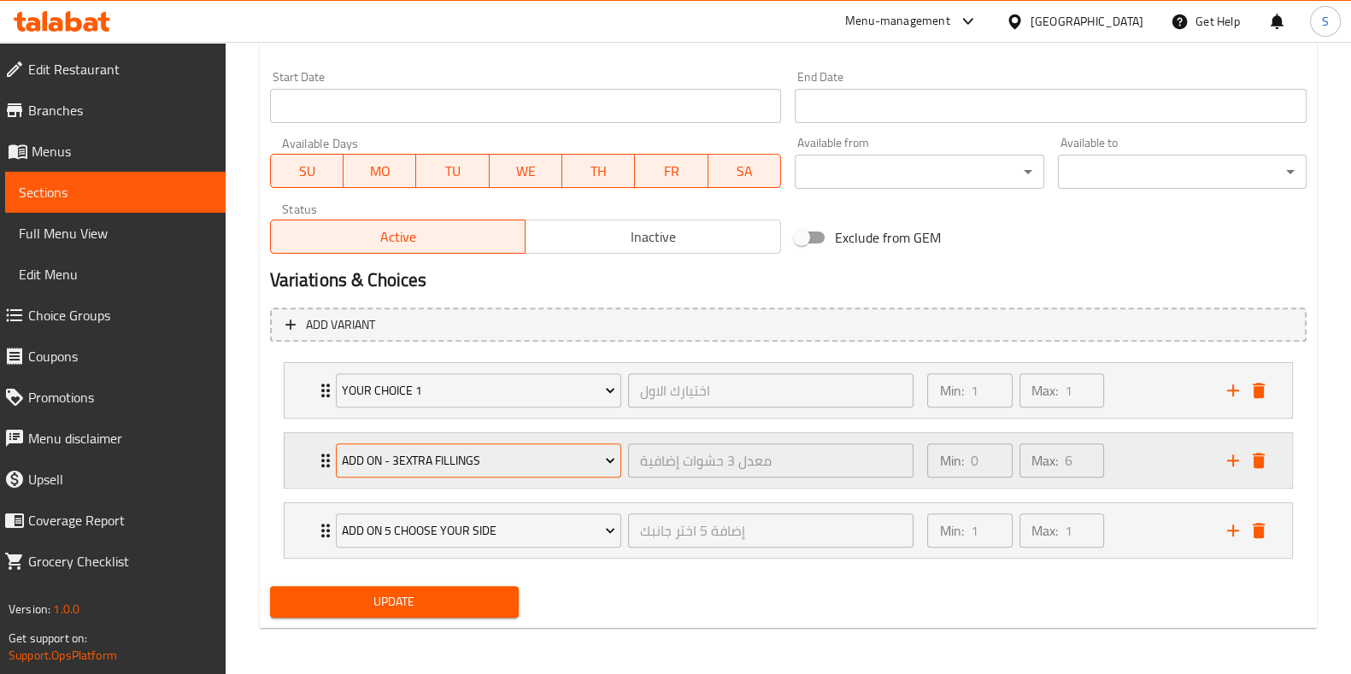
click at [514, 457] on span "add On - 3Extra Fillings" at bounding box center [478, 460] width 273 height 21
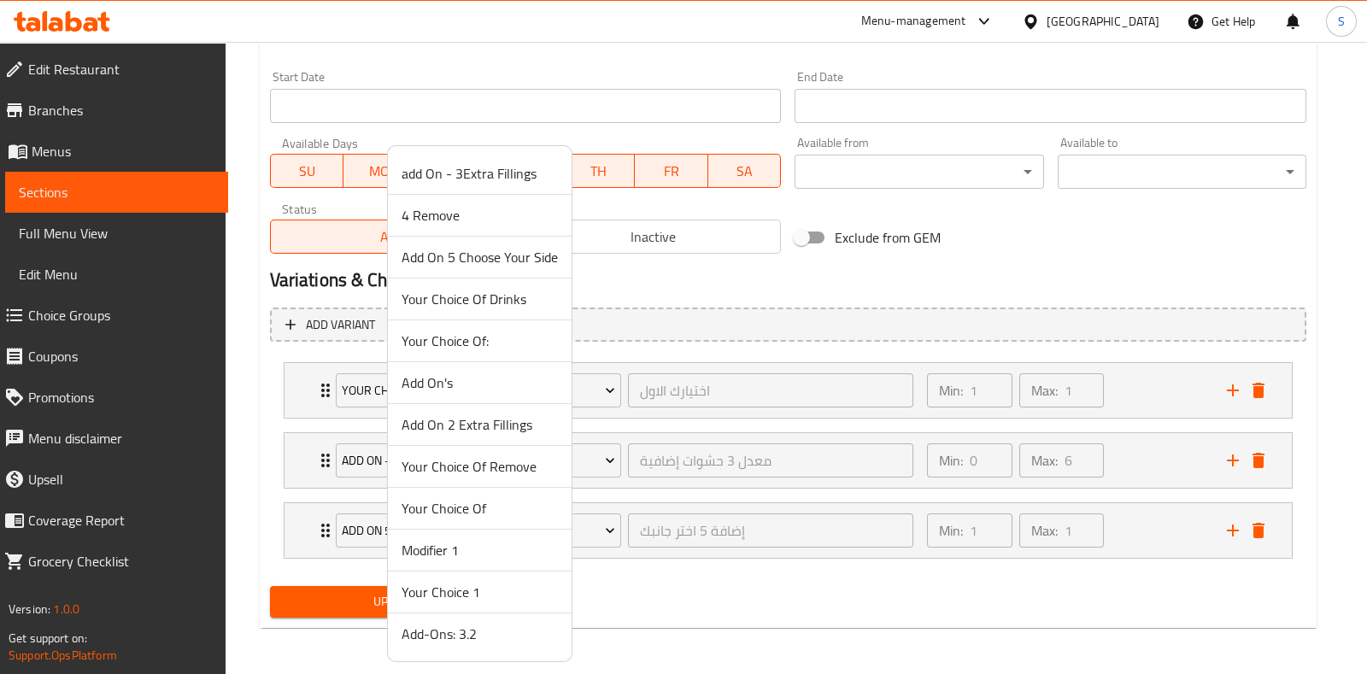
click at [461, 638] on span "Add-Ons: 3.2" at bounding box center [480, 634] width 156 height 21
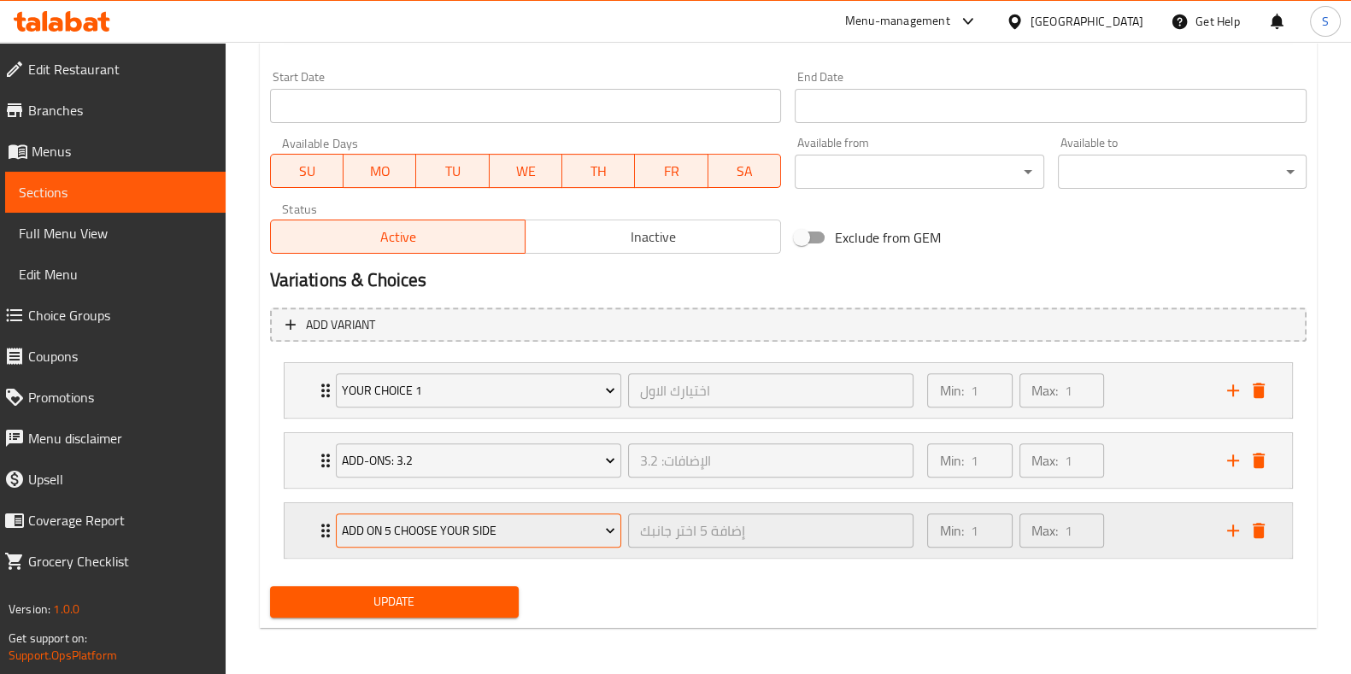
click at [402, 527] on span "Add On 5 Choose Your Side" at bounding box center [478, 530] width 273 height 21
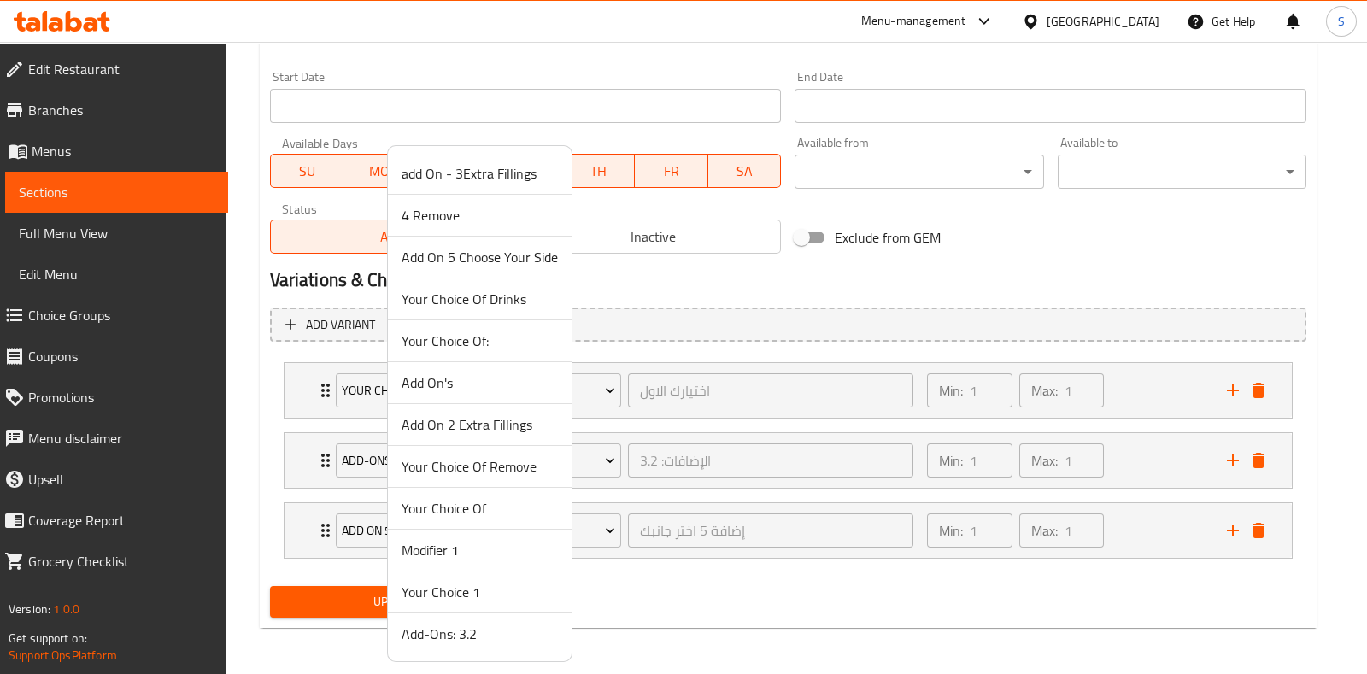
click at [467, 255] on span "Add On 5 Choose Your Side" at bounding box center [480, 257] width 156 height 21
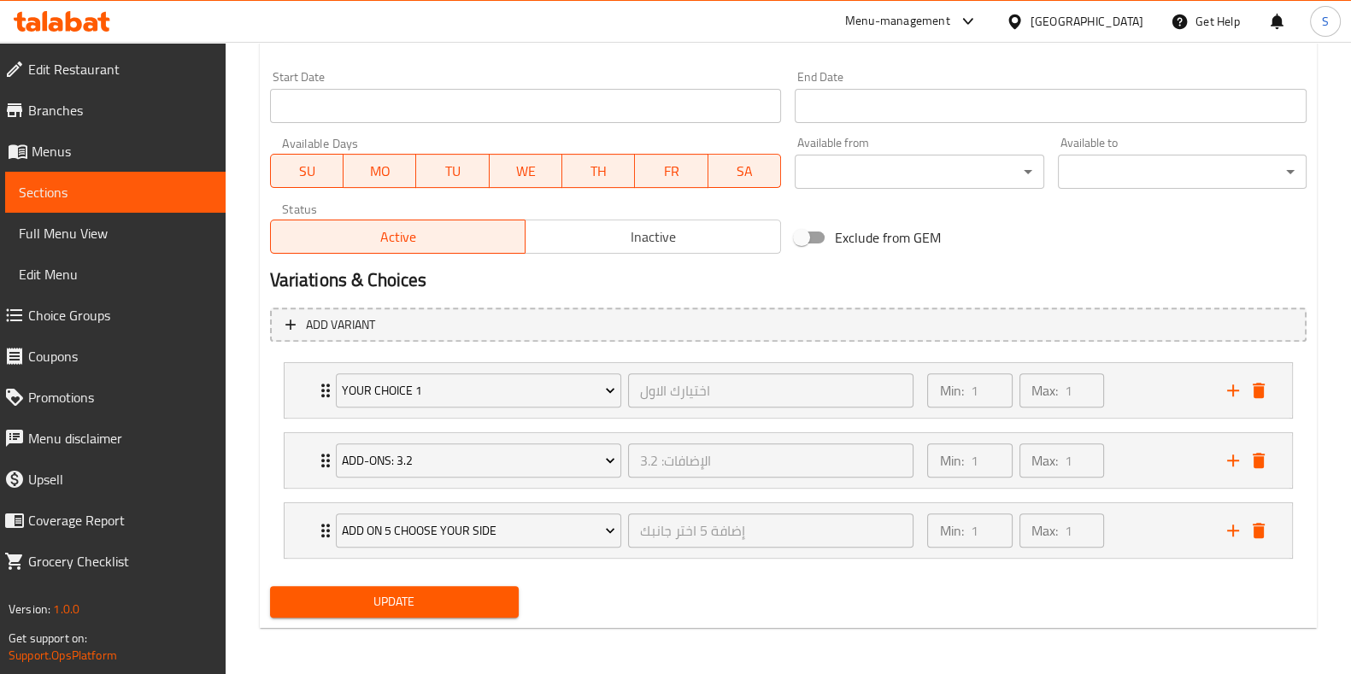
click at [428, 604] on span "Update" at bounding box center [394, 601] width 221 height 21
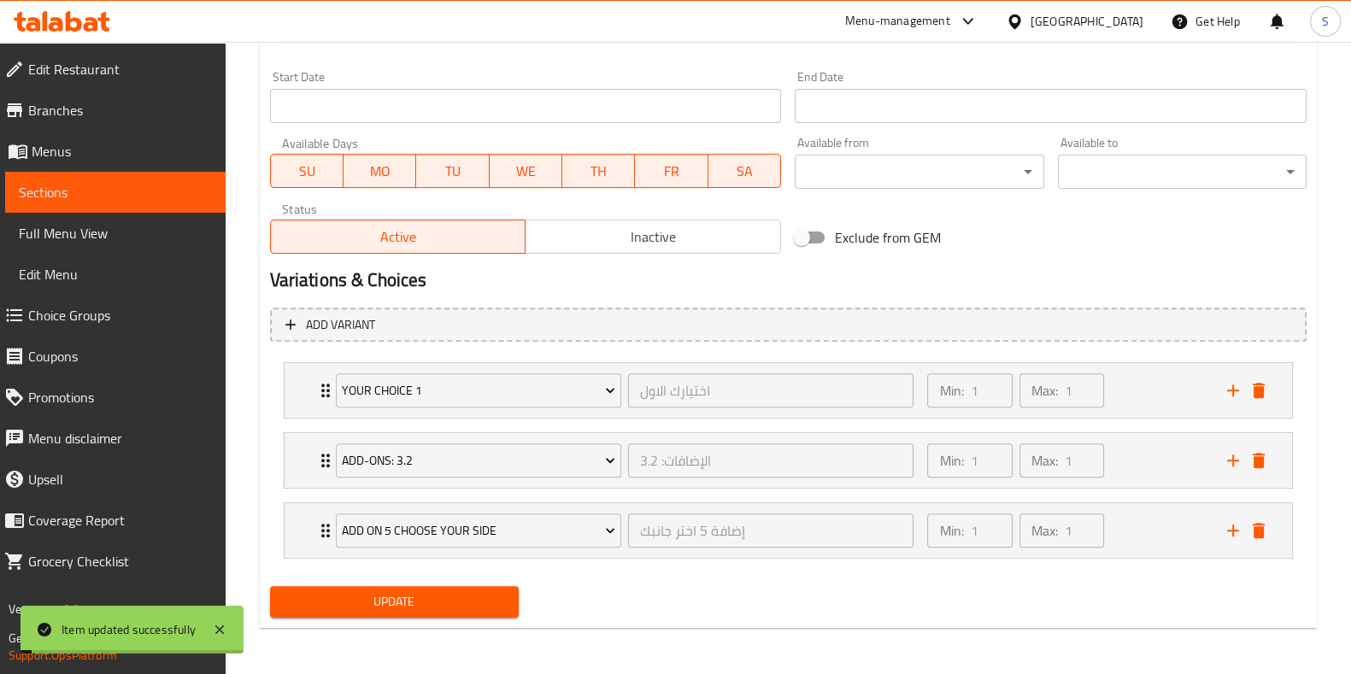
scroll to position [0, 0]
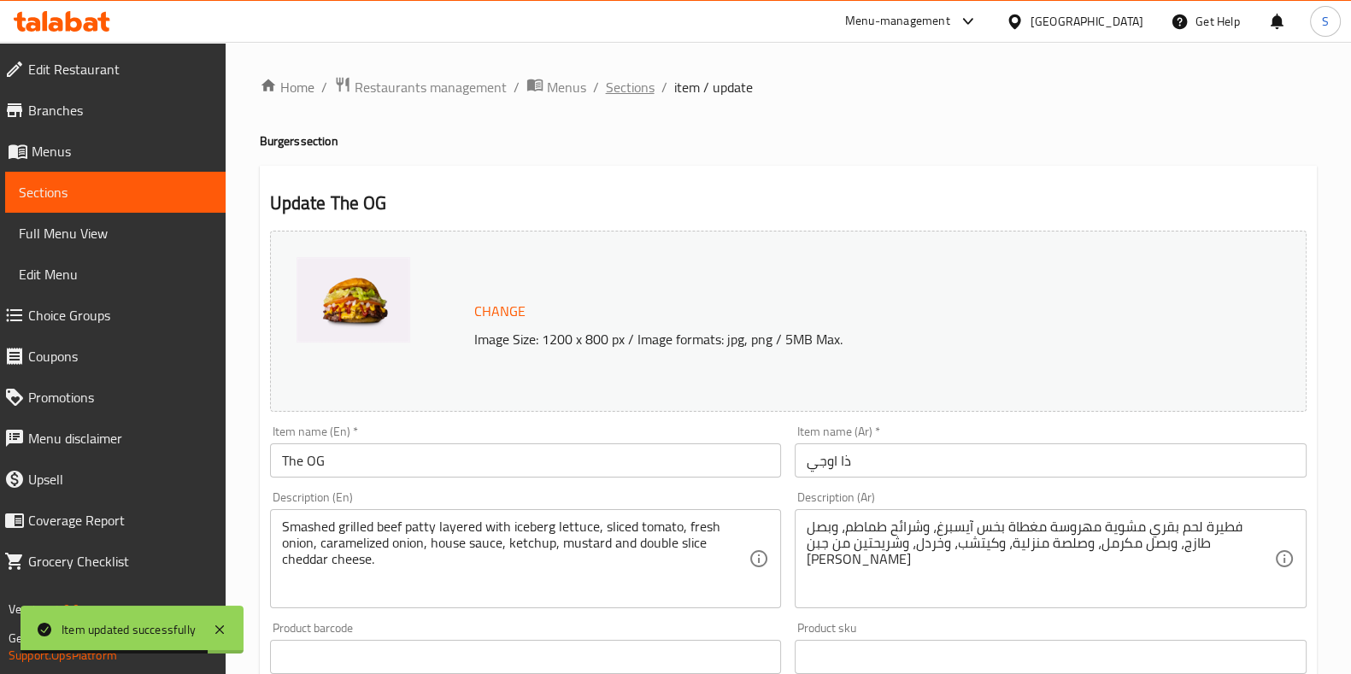
click at [626, 91] on span "Sections" at bounding box center [630, 87] width 49 height 21
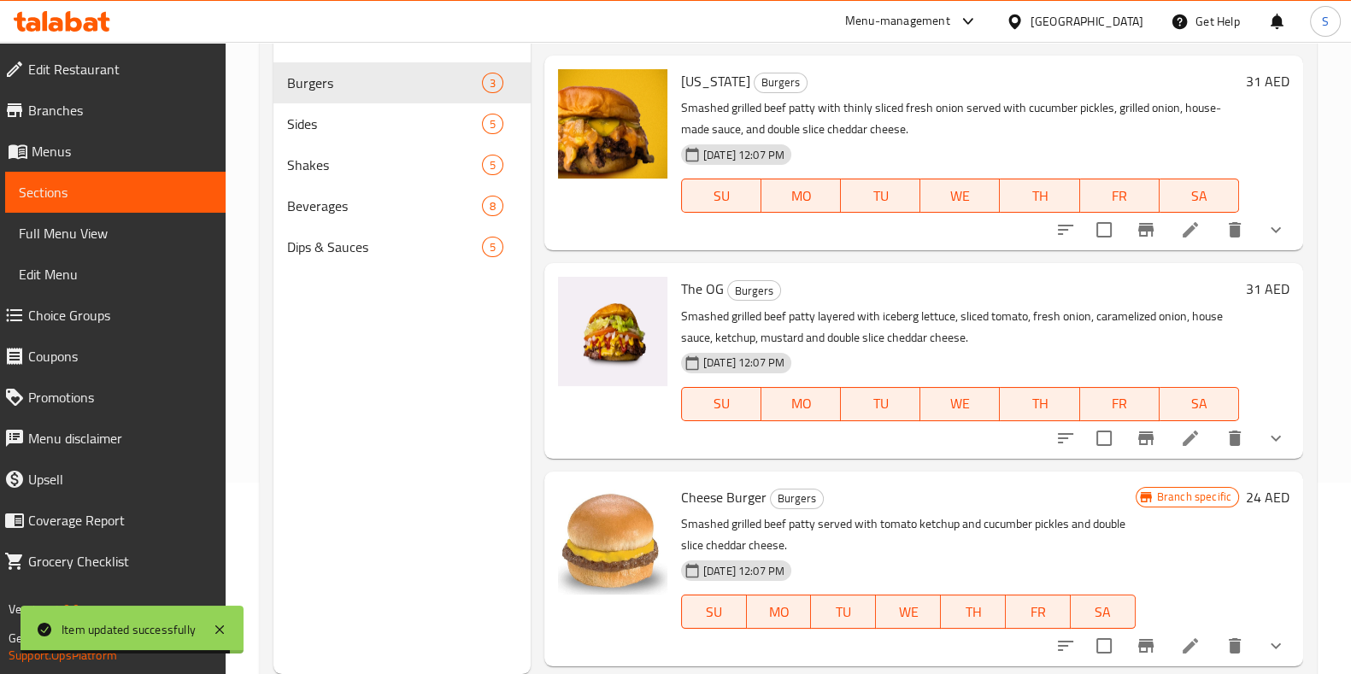
scroll to position [239, 0]
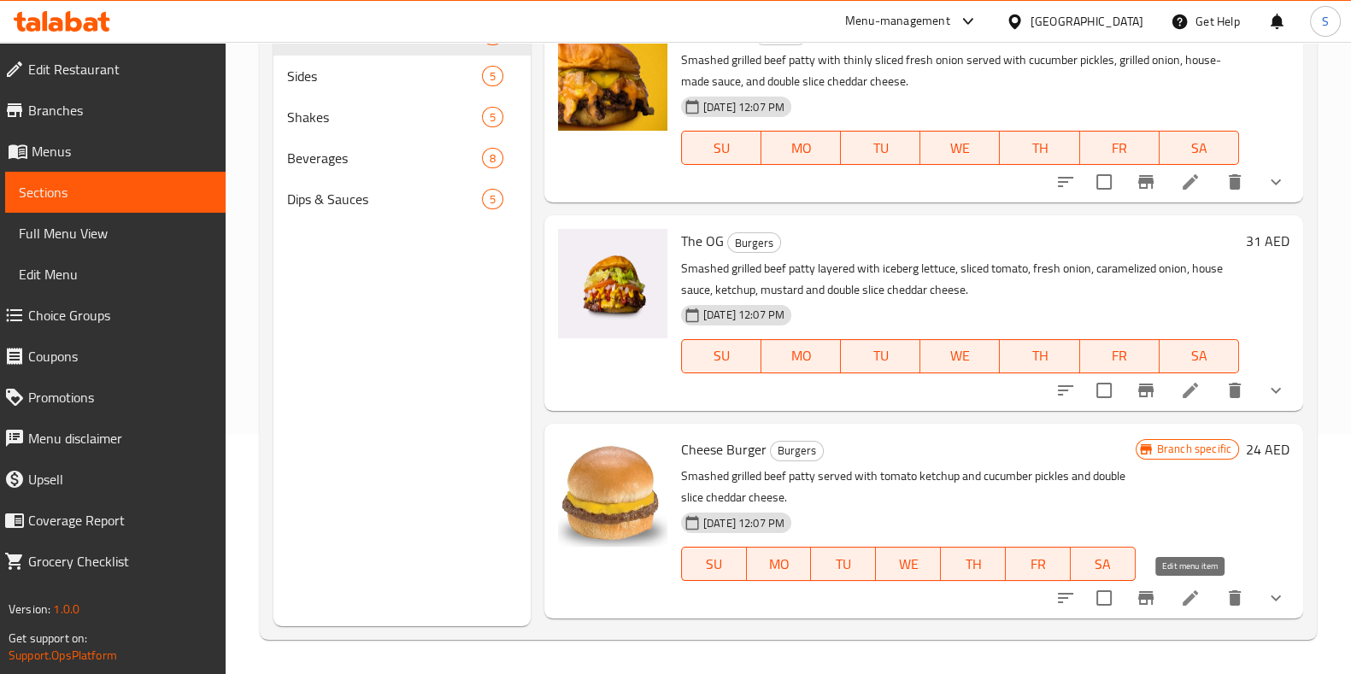
click at [1188, 591] on icon at bounding box center [1190, 598] width 21 height 21
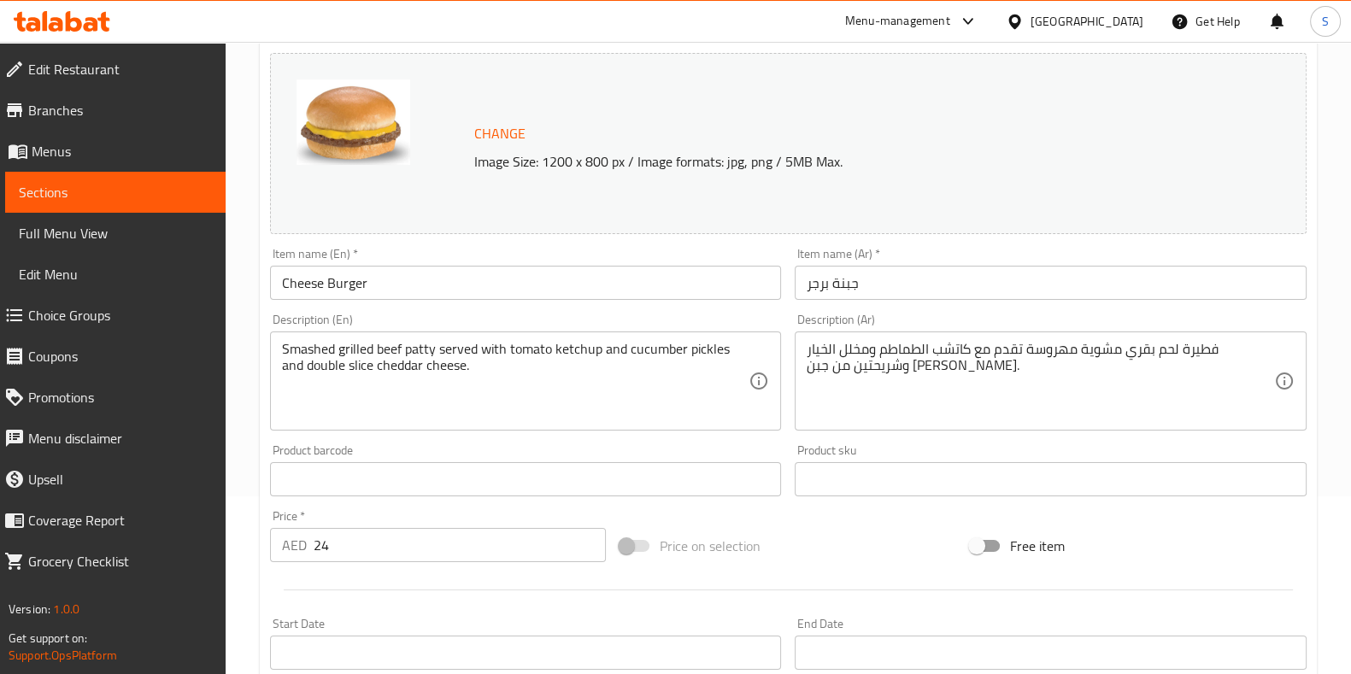
scroll to position [585, 0]
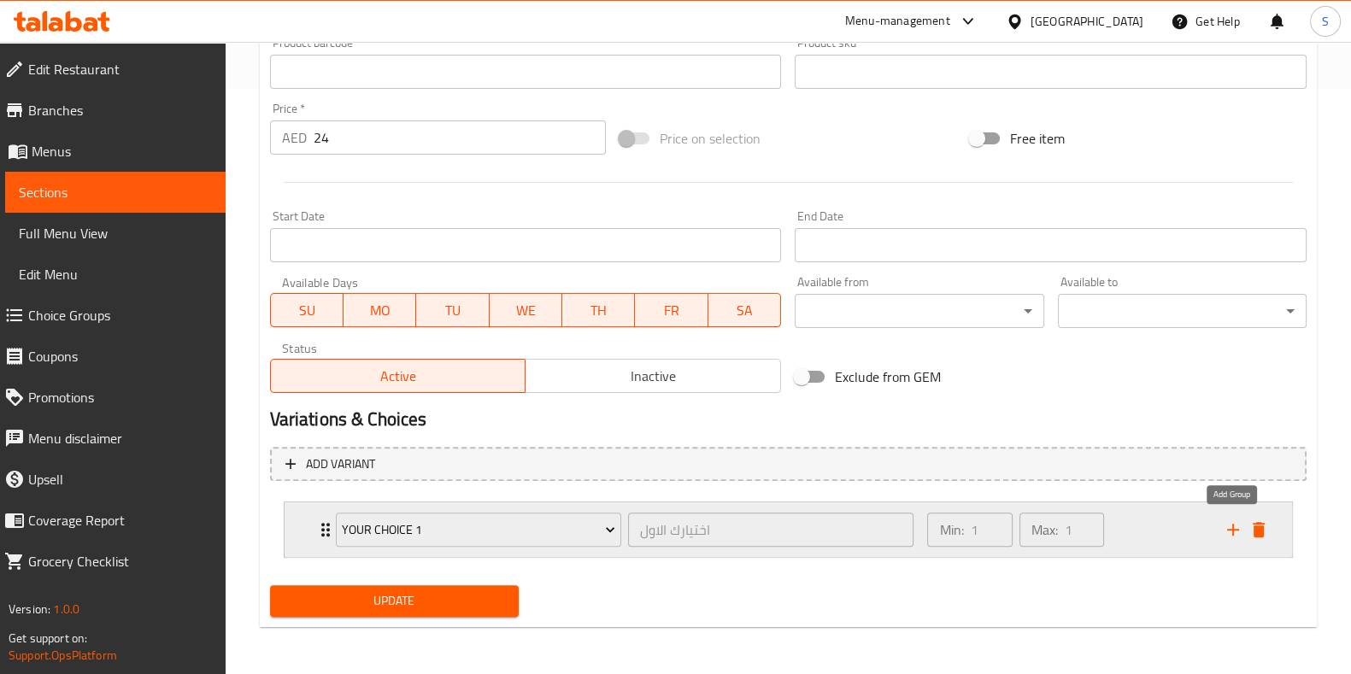
click at [1226, 530] on icon "add" at bounding box center [1233, 530] width 21 height 21
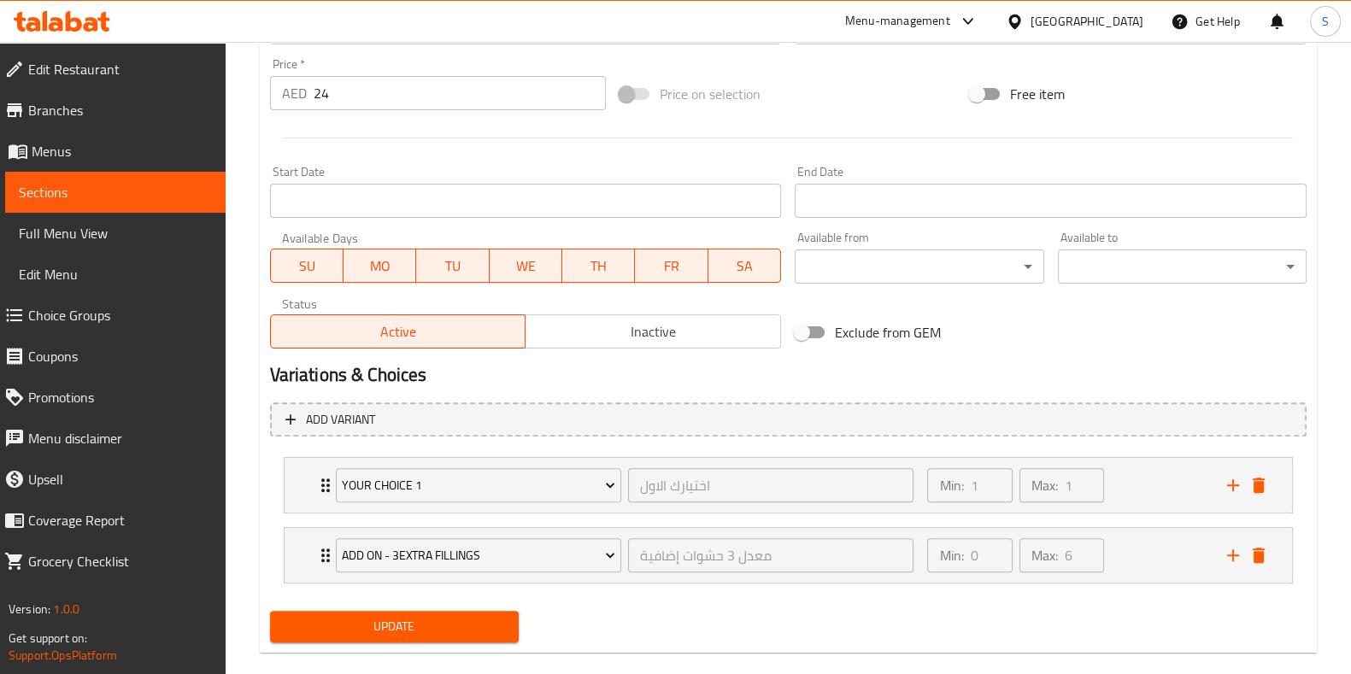
scroll to position [655, 0]
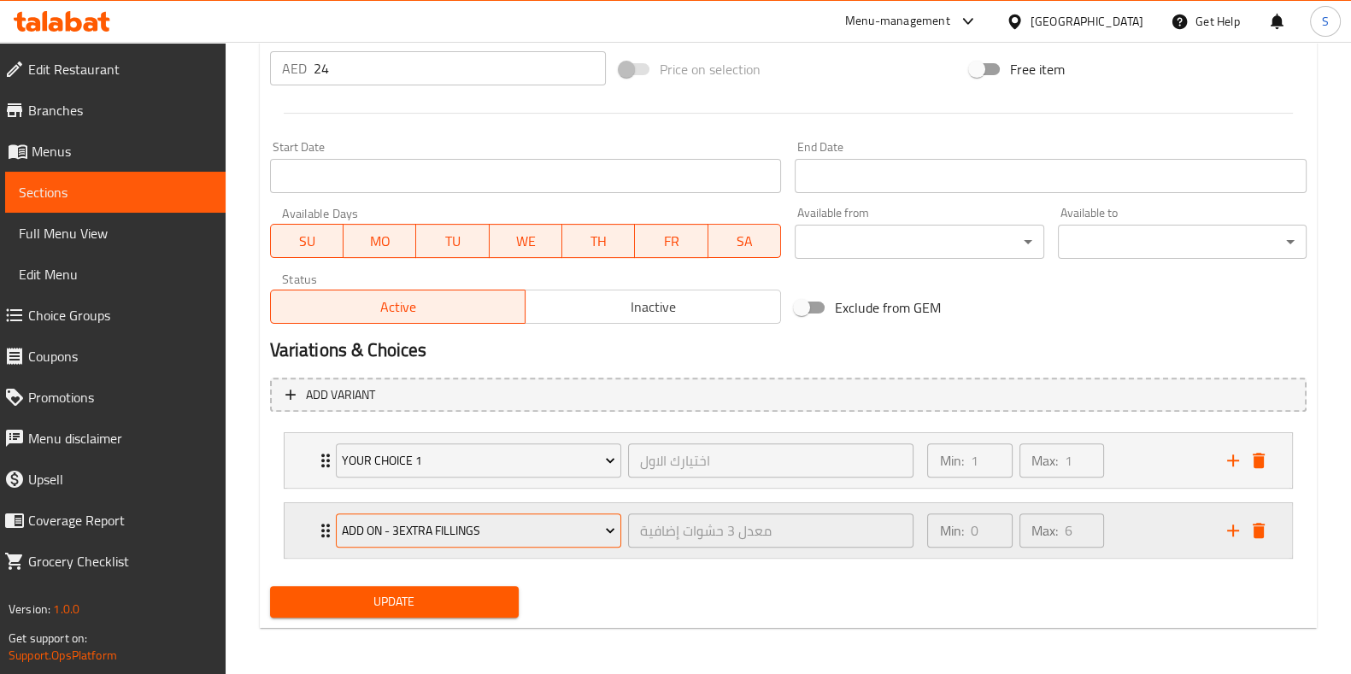
click at [496, 527] on span "add On - 3Extra Fillings" at bounding box center [478, 530] width 273 height 21
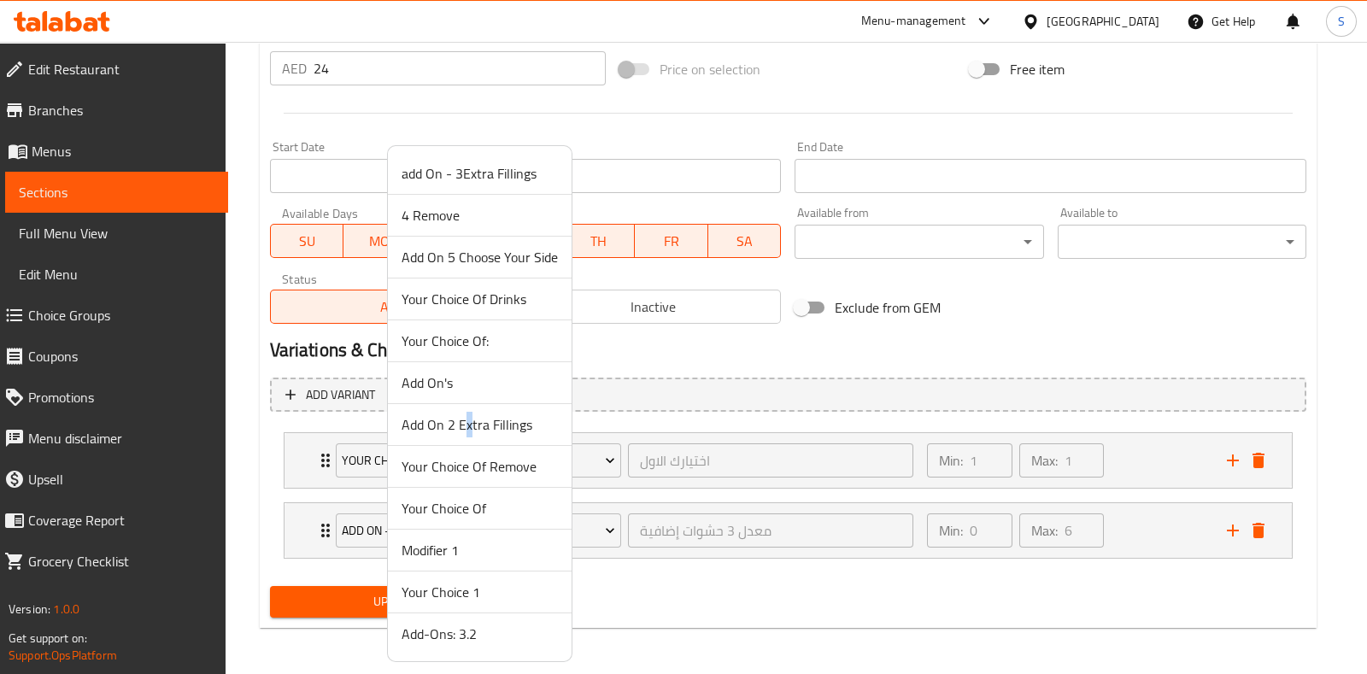
click at [466, 423] on span "Add On 2 Extra Fillings" at bounding box center [480, 424] width 156 height 21
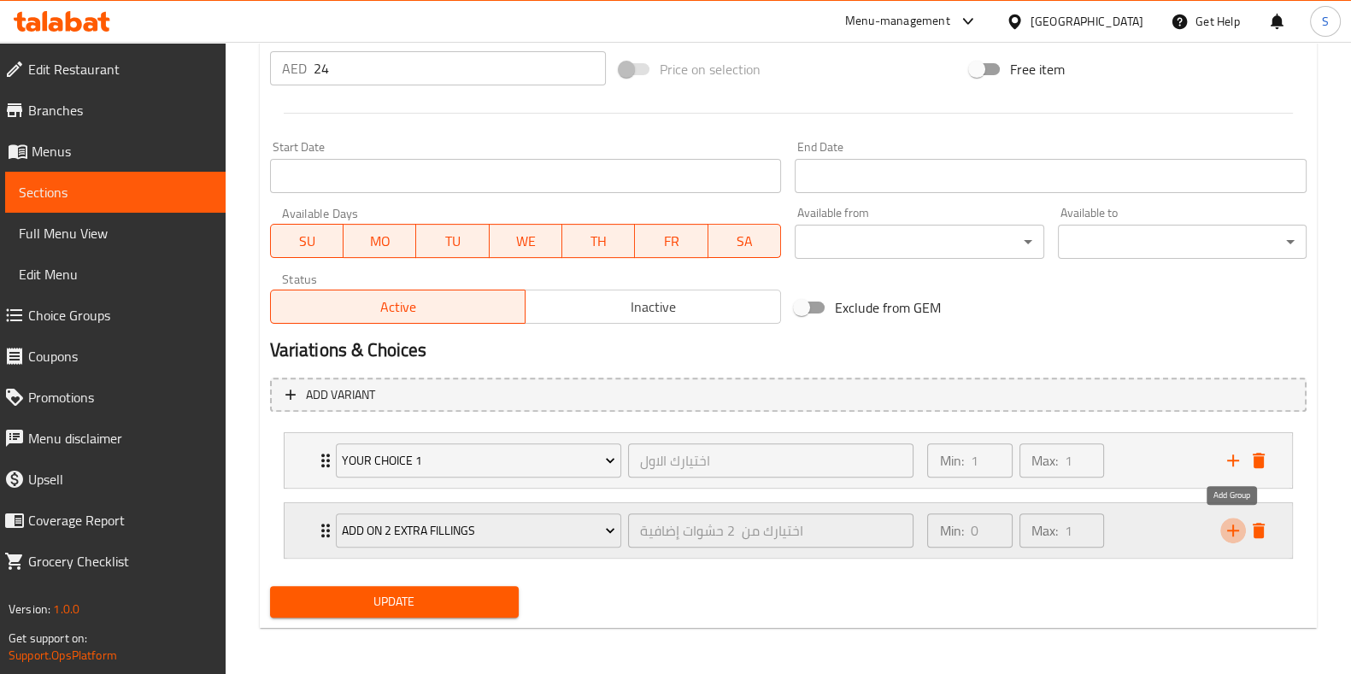
click at [1233, 526] on icon "add" at bounding box center [1233, 531] width 12 height 12
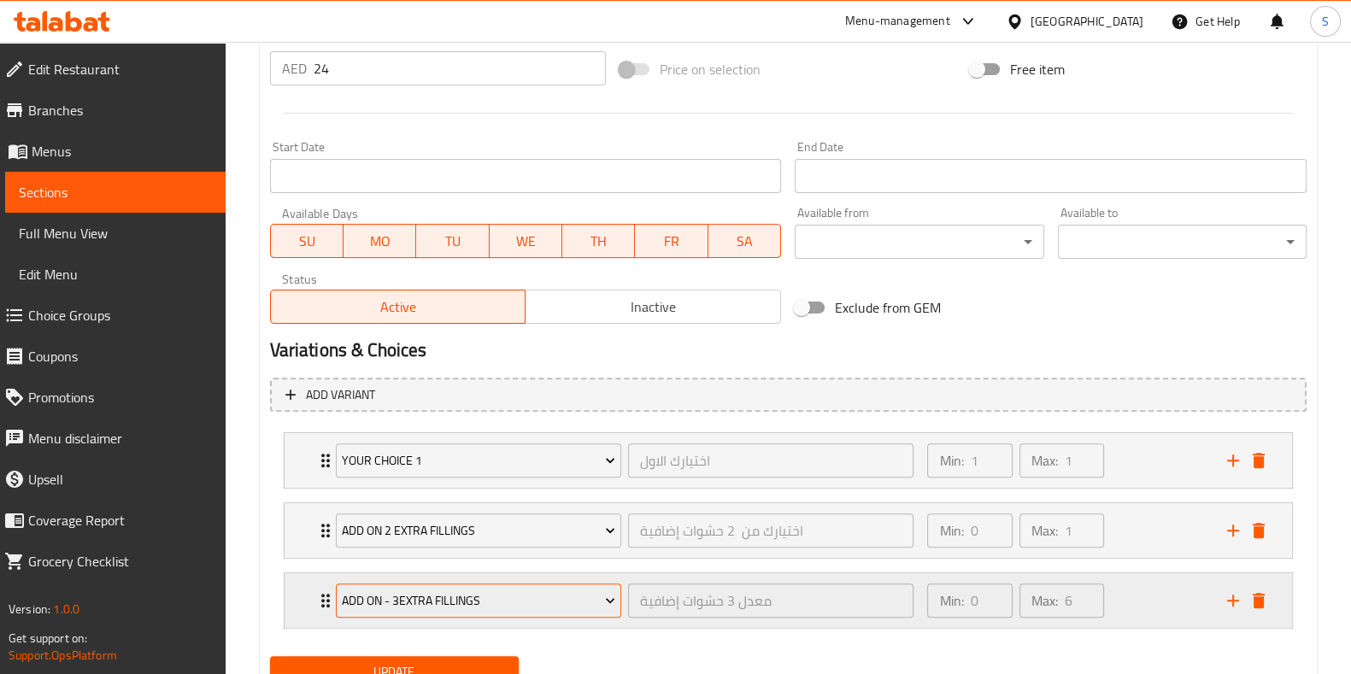
click at [453, 608] on span "add On - 3Extra Fillings" at bounding box center [478, 600] width 273 height 21
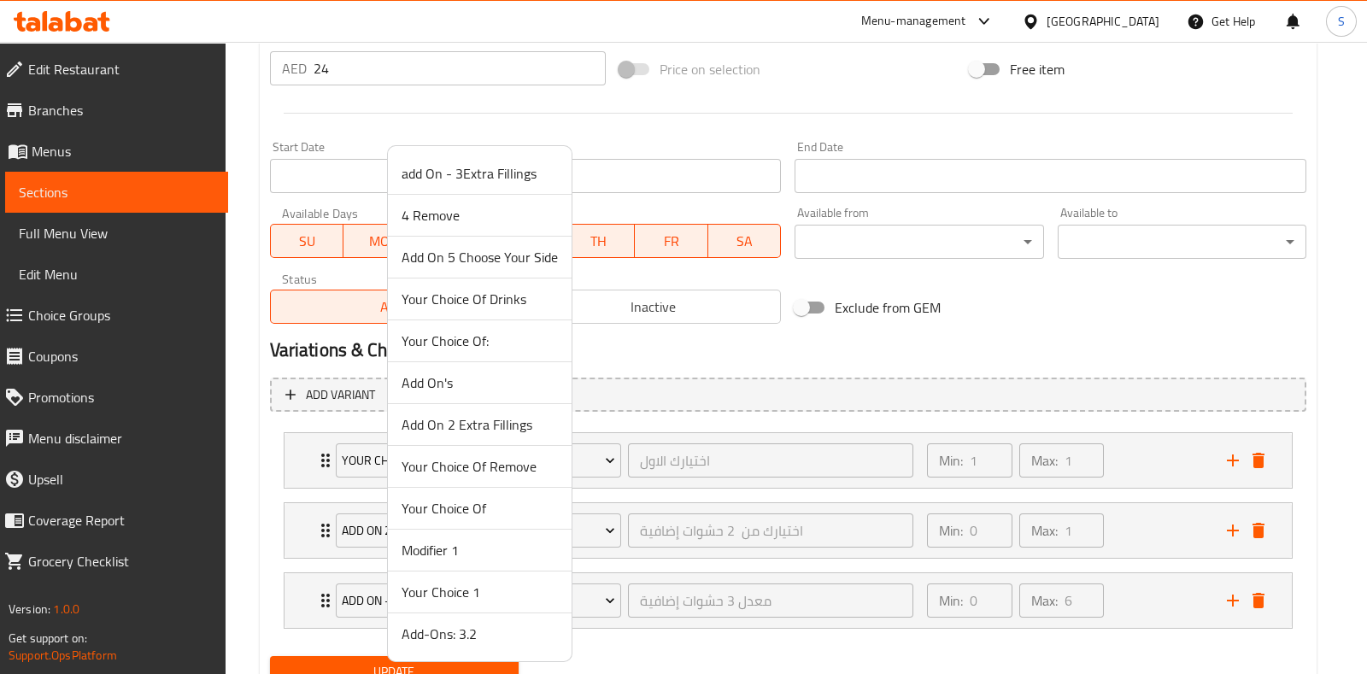
click at [513, 467] on span "Your Choice Of Remove" at bounding box center [480, 466] width 156 height 21
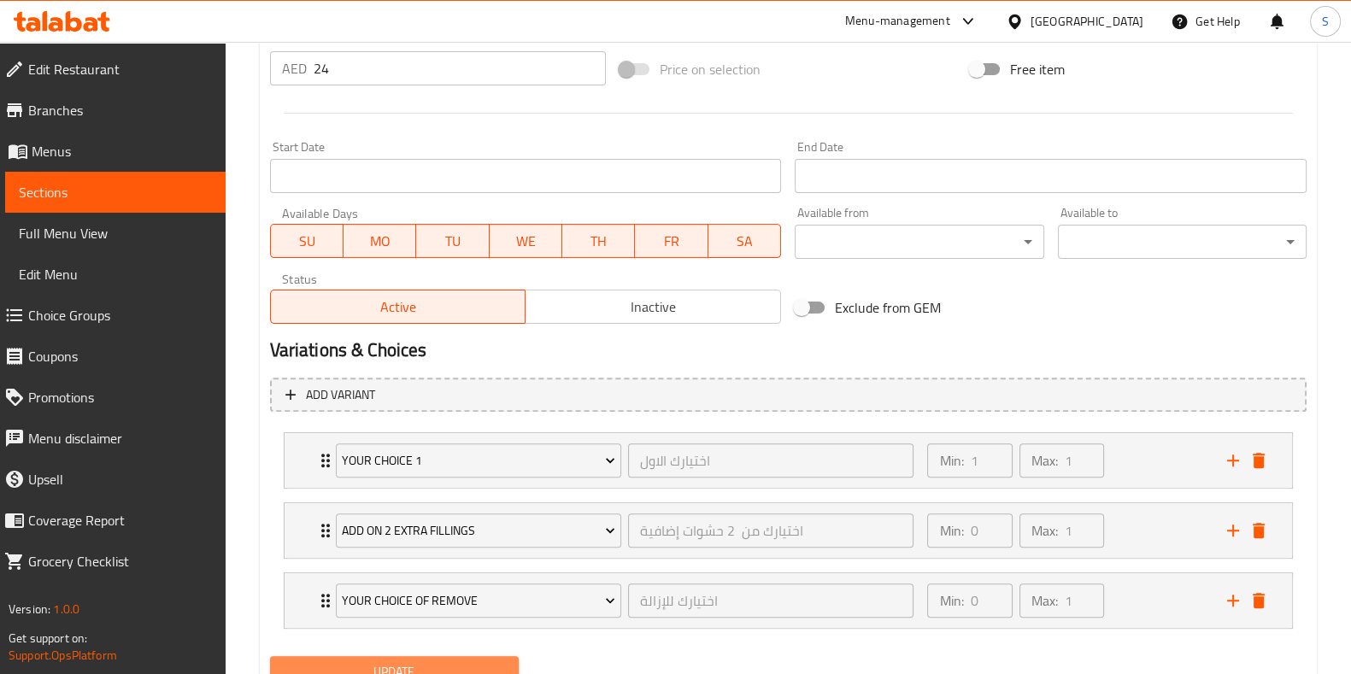
click at [414, 666] on span "Update" at bounding box center [394, 671] width 221 height 21
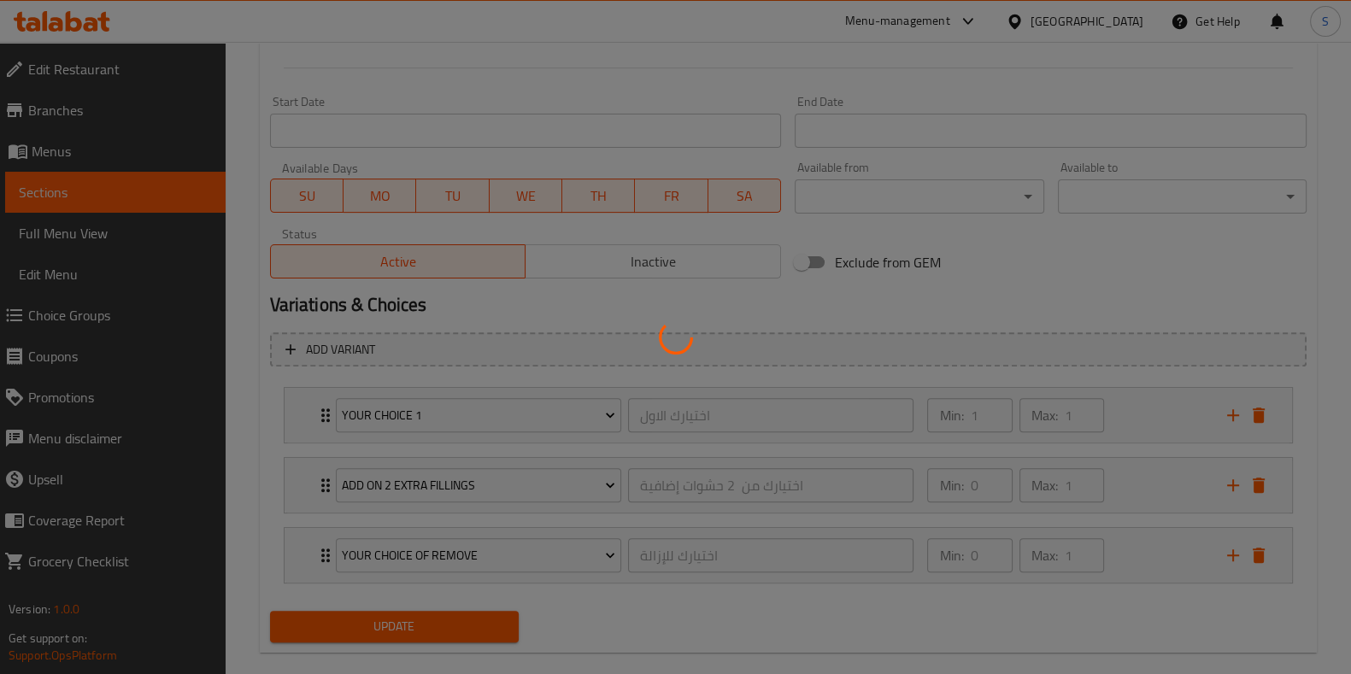
scroll to position [725, 0]
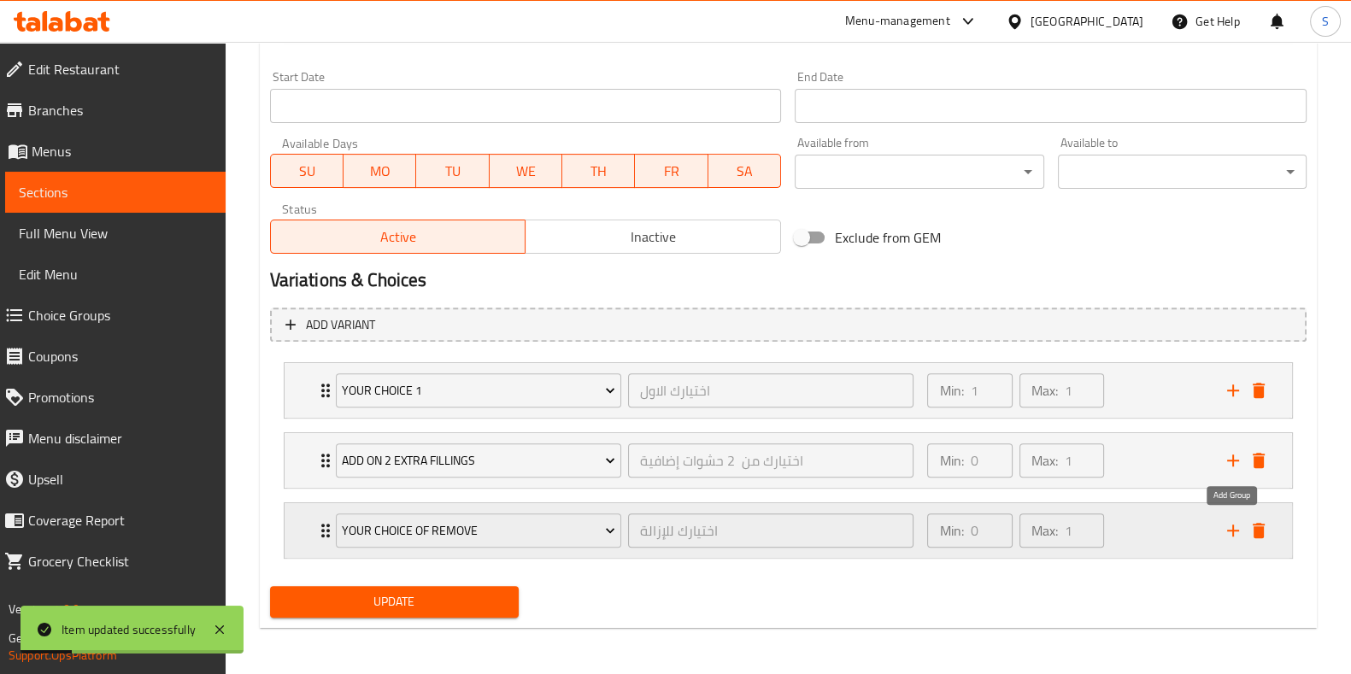
click at [1230, 529] on icon "add" at bounding box center [1233, 531] width 12 height 12
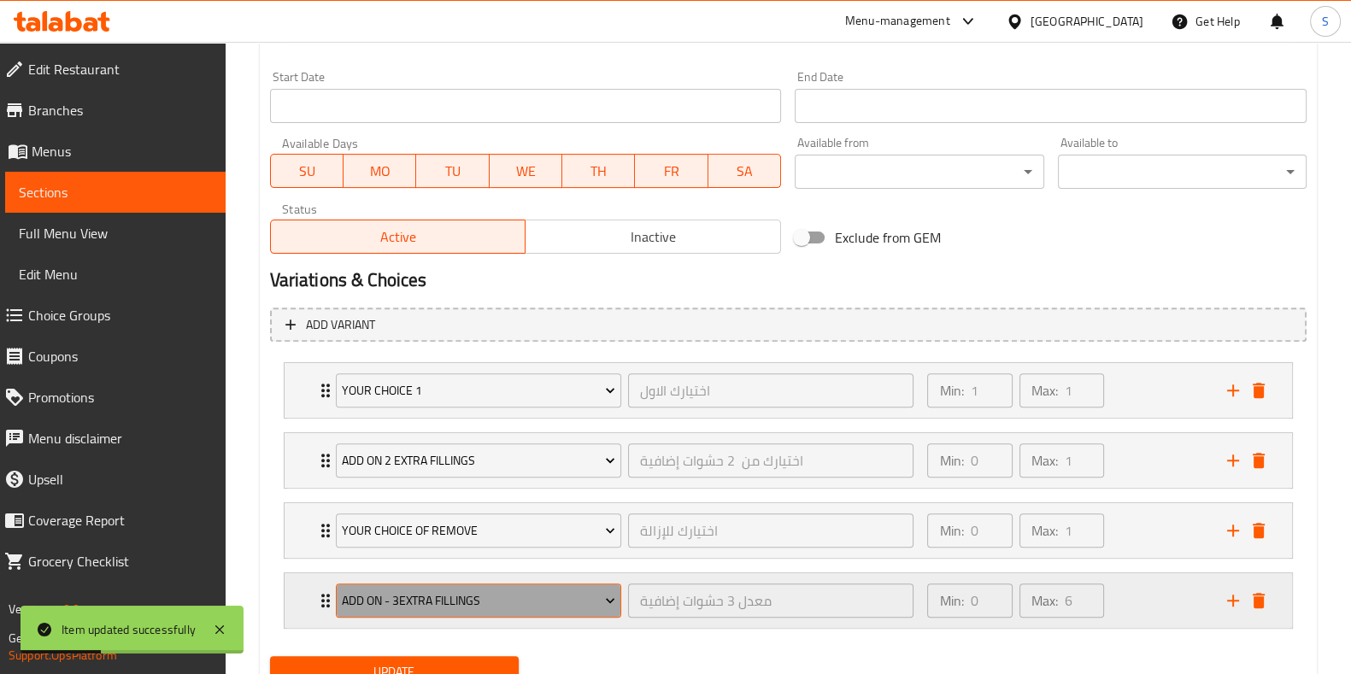
click at [438, 596] on span "add On - 3Extra Fillings" at bounding box center [478, 600] width 273 height 21
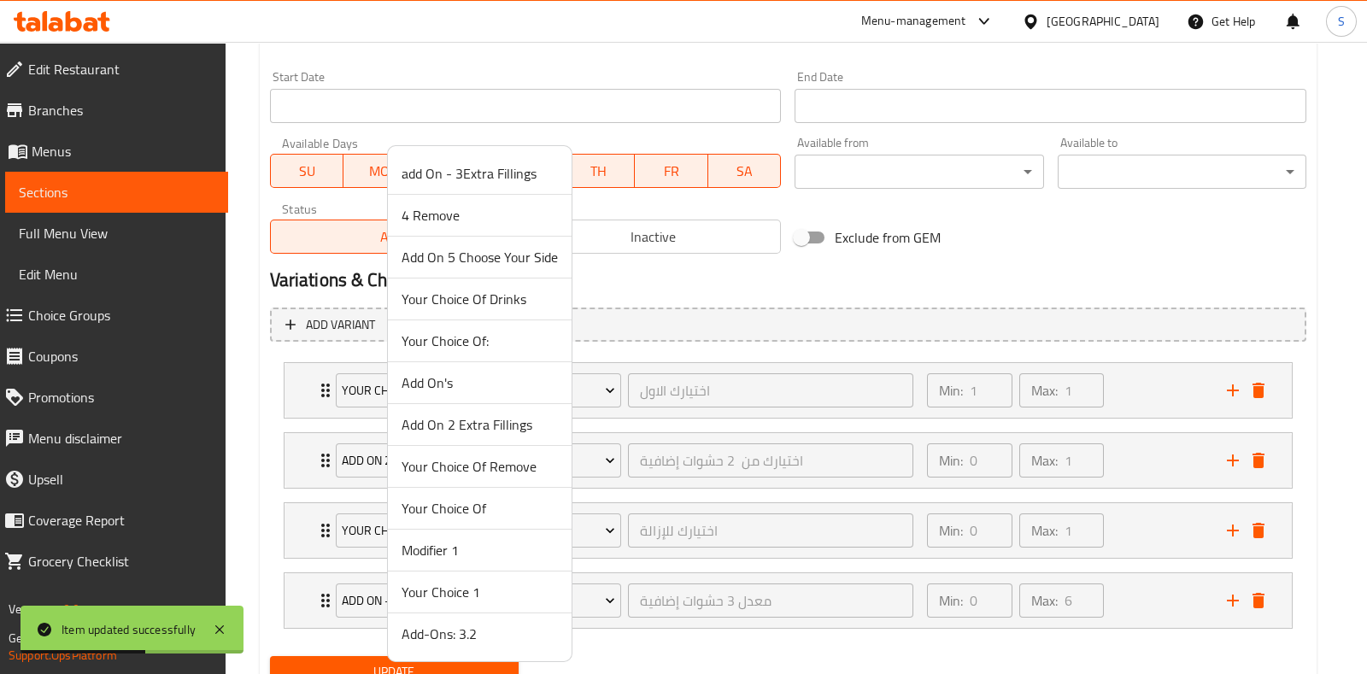
click at [469, 261] on span "Add On 5 Choose Your Side" at bounding box center [480, 257] width 156 height 21
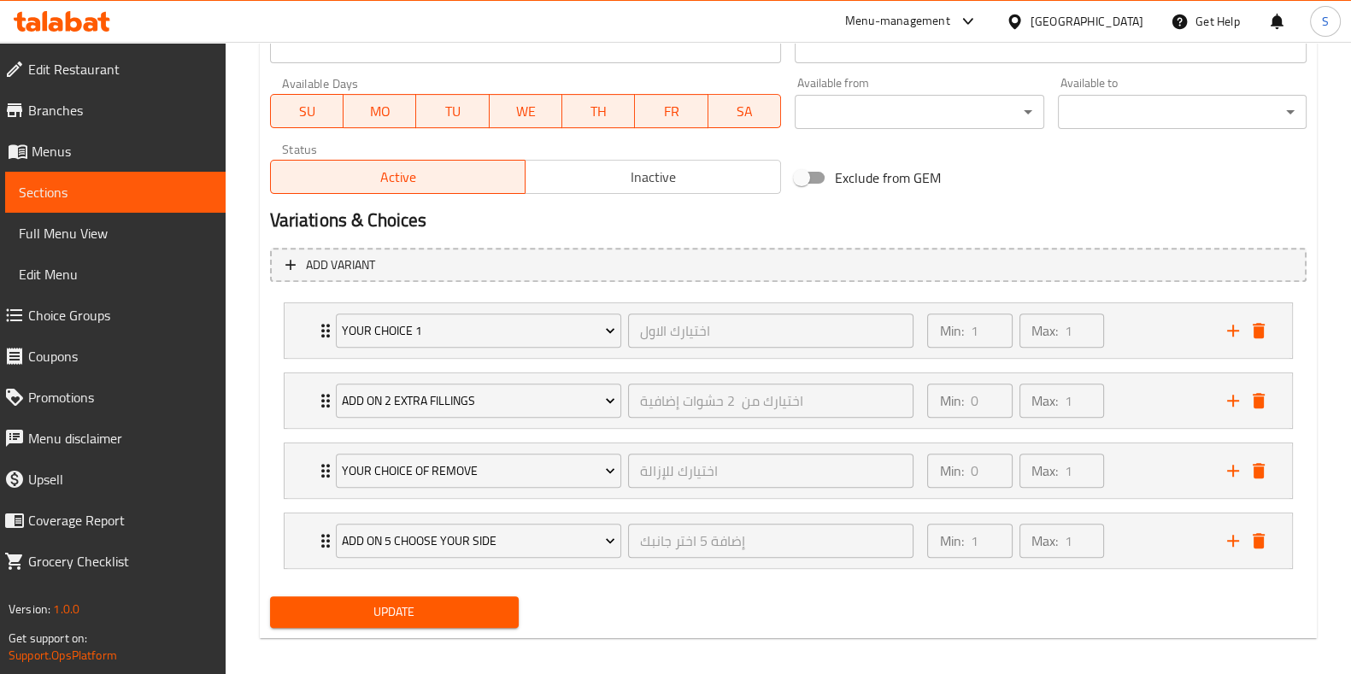
scroll to position [794, 0]
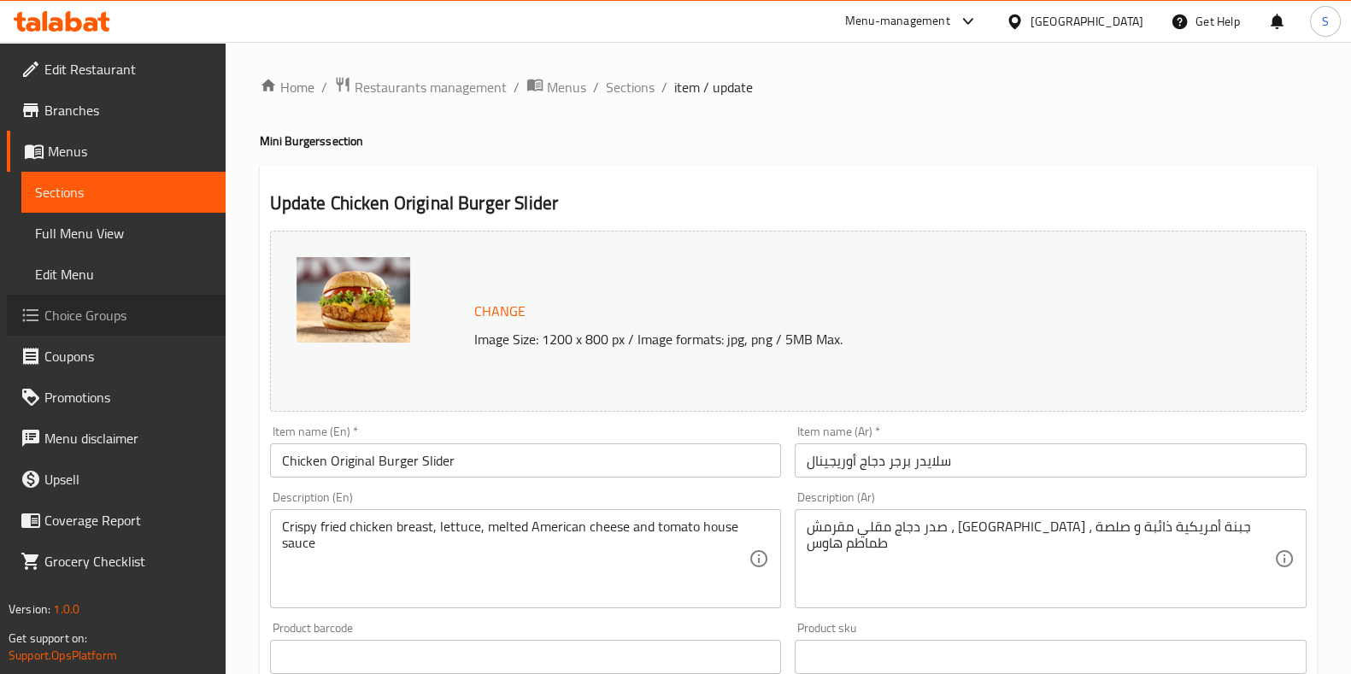
click at [93, 308] on span "Choice Groups" at bounding box center [127, 315] width 167 height 21
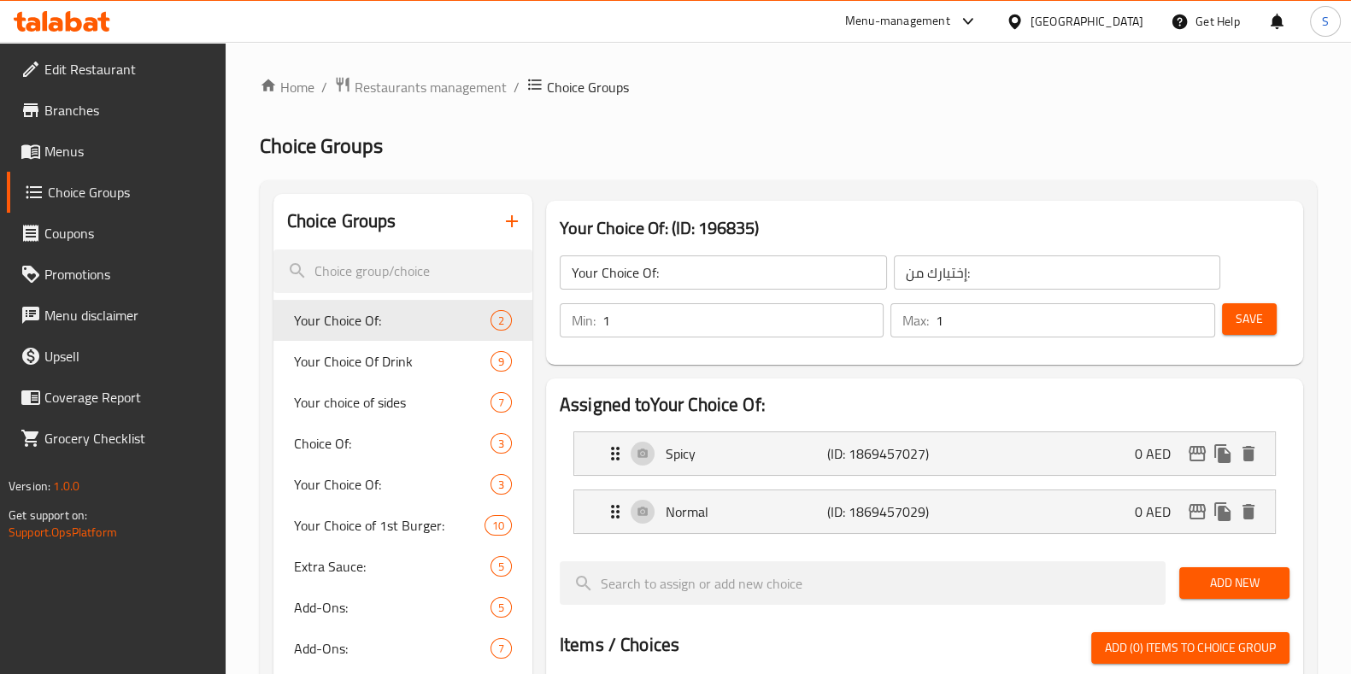
click at [72, 120] on link "Branches" at bounding box center [116, 110] width 219 height 41
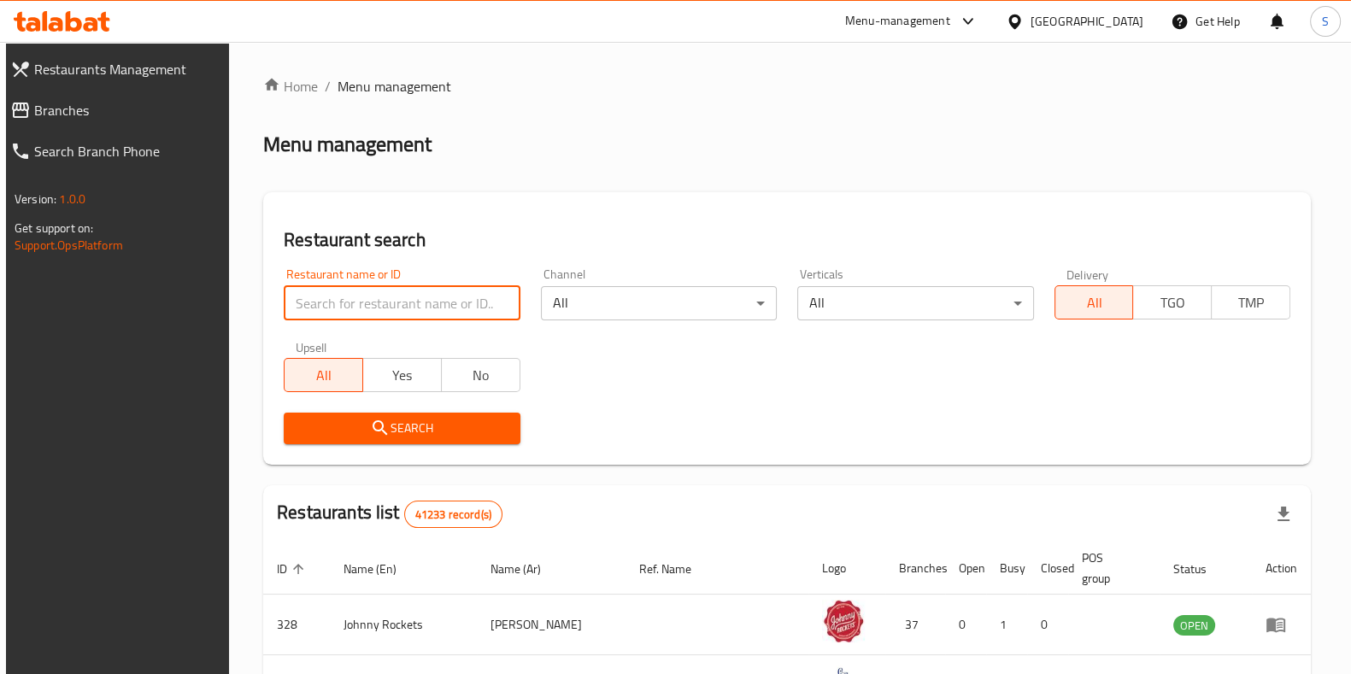
click at [378, 308] on input "search" at bounding box center [402, 303] width 236 height 34
type input "hidden bunz"
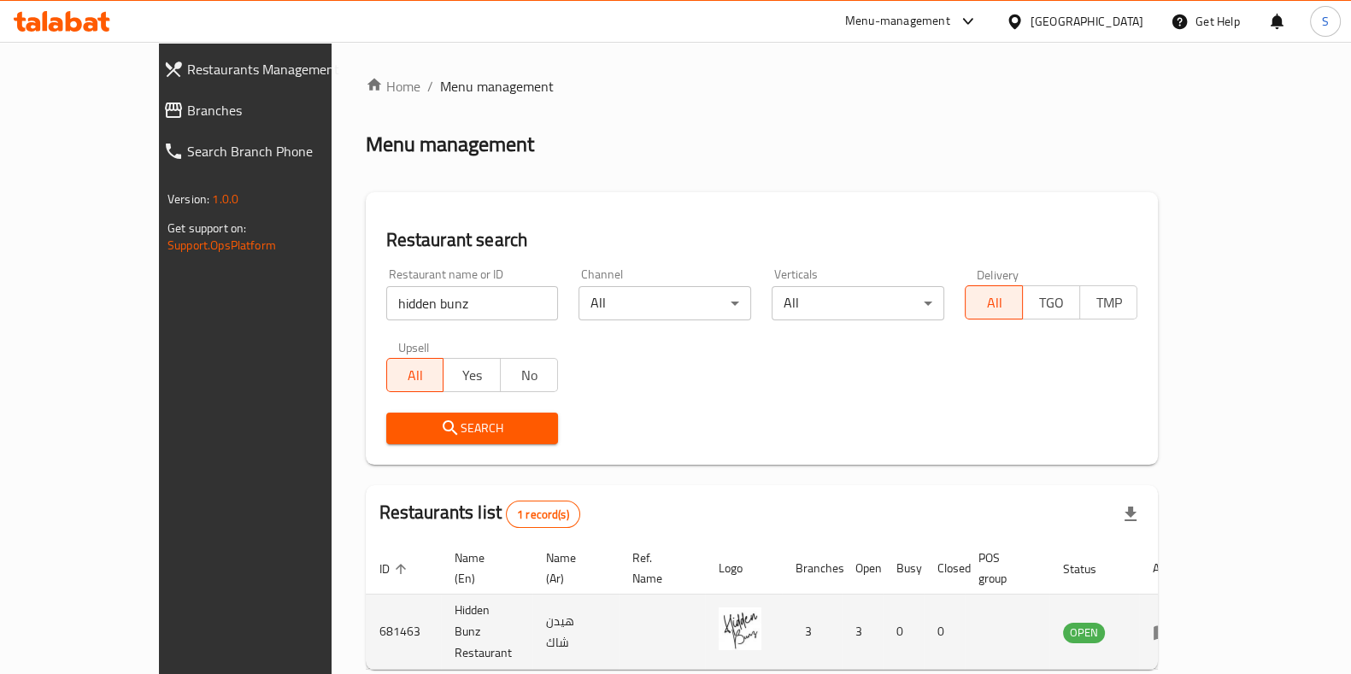
click at [1198, 600] on td "enhanced table" at bounding box center [1168, 632] width 59 height 75
click at [1172, 626] on icon "enhanced table" at bounding box center [1163, 633] width 19 height 15
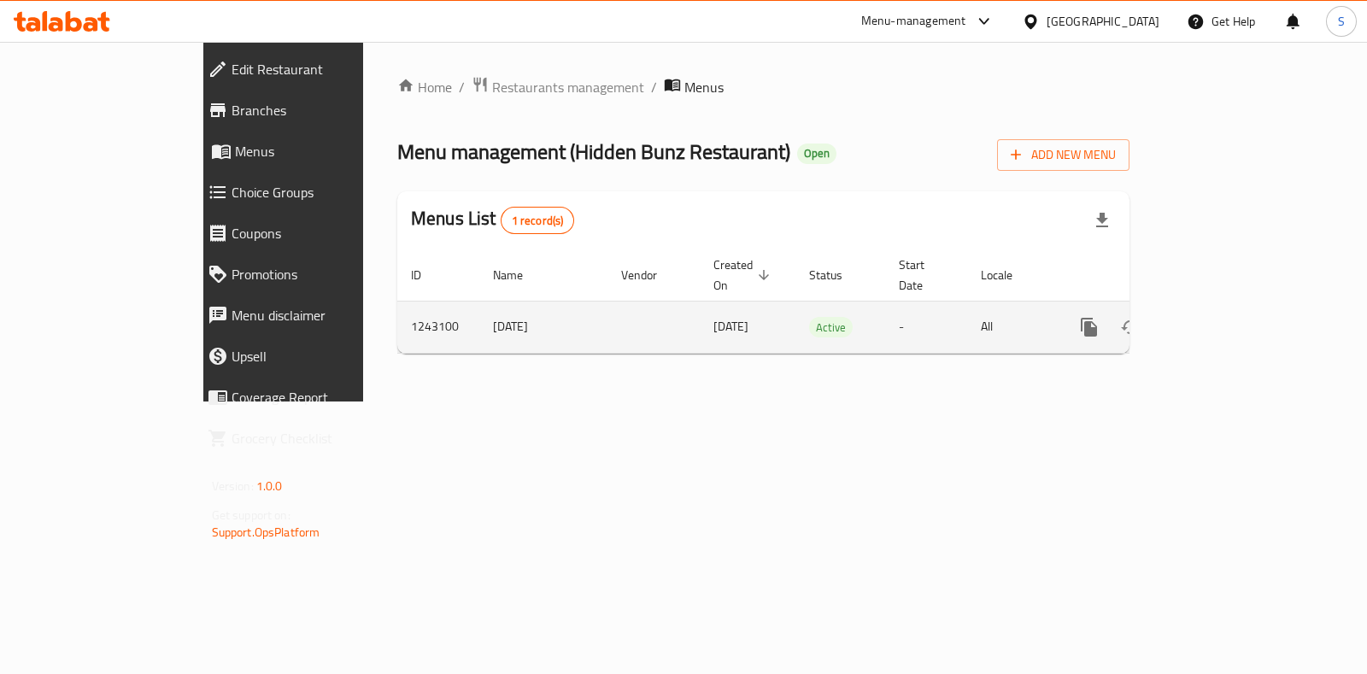
click at [1223, 317] on icon "enhanced table" at bounding box center [1212, 327] width 21 height 21
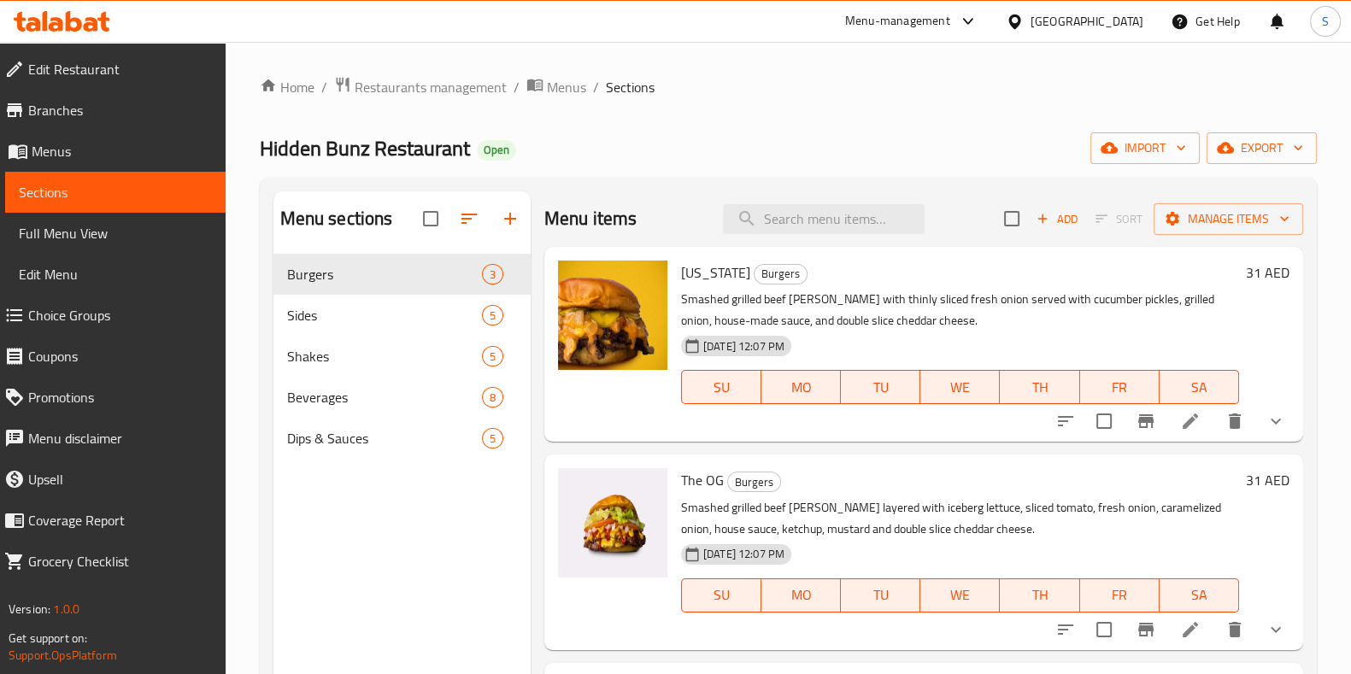
click at [76, 305] on span "Choice Groups" at bounding box center [120, 315] width 184 height 21
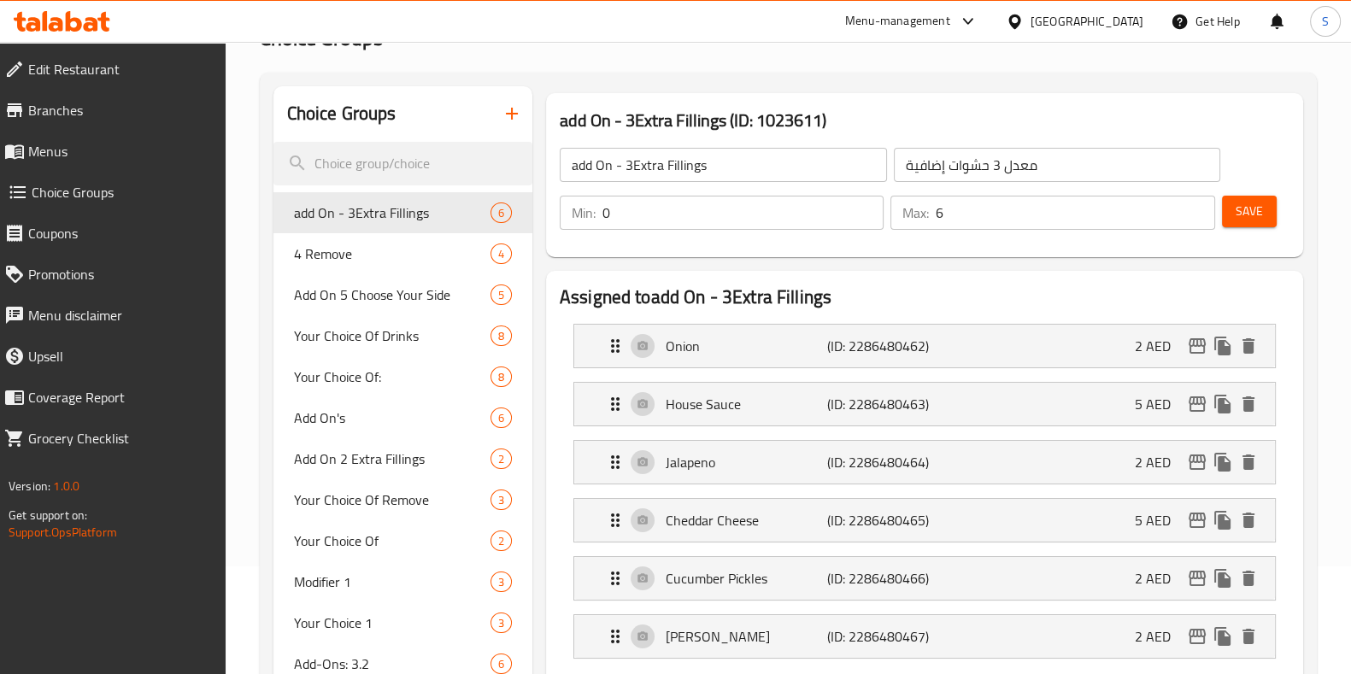
scroll to position [213, 0]
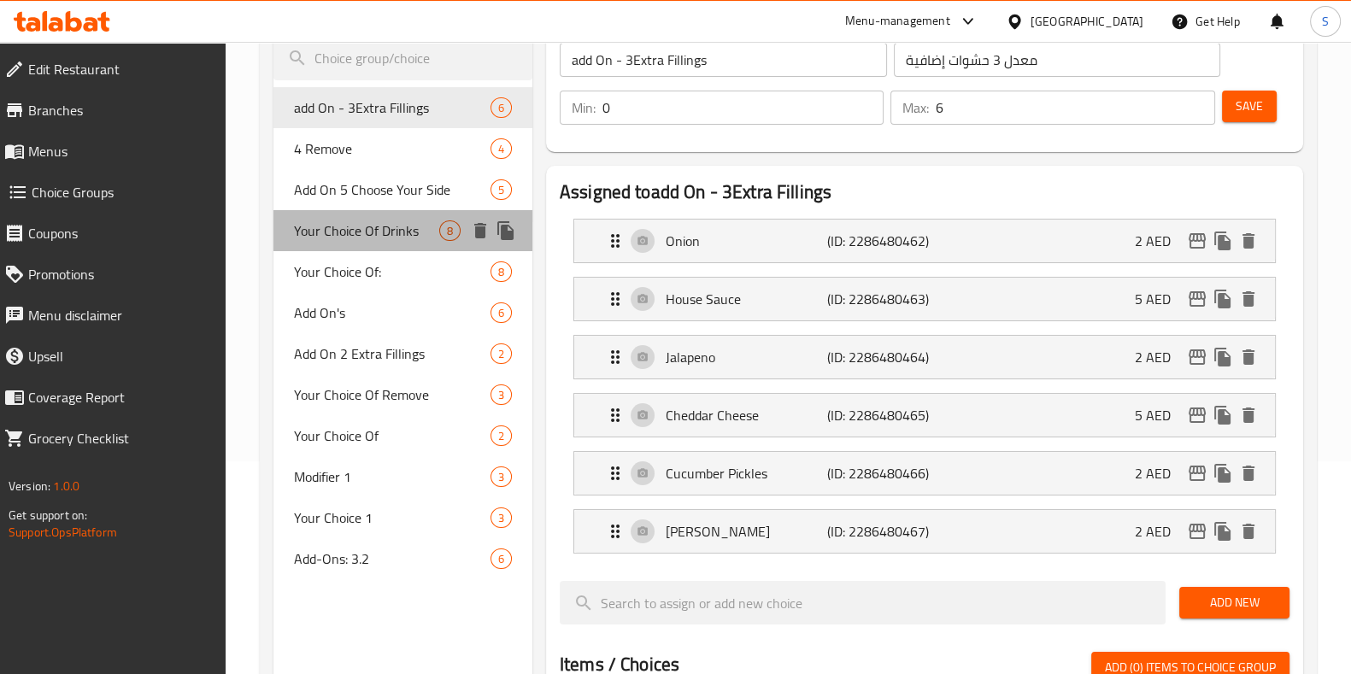
click at [358, 221] on span "Your Choice Of Drinks" at bounding box center [366, 230] width 145 height 21
type input "Your Choice Of Drinks"
type input "اختيارك من مشروباتك"
type input "1"
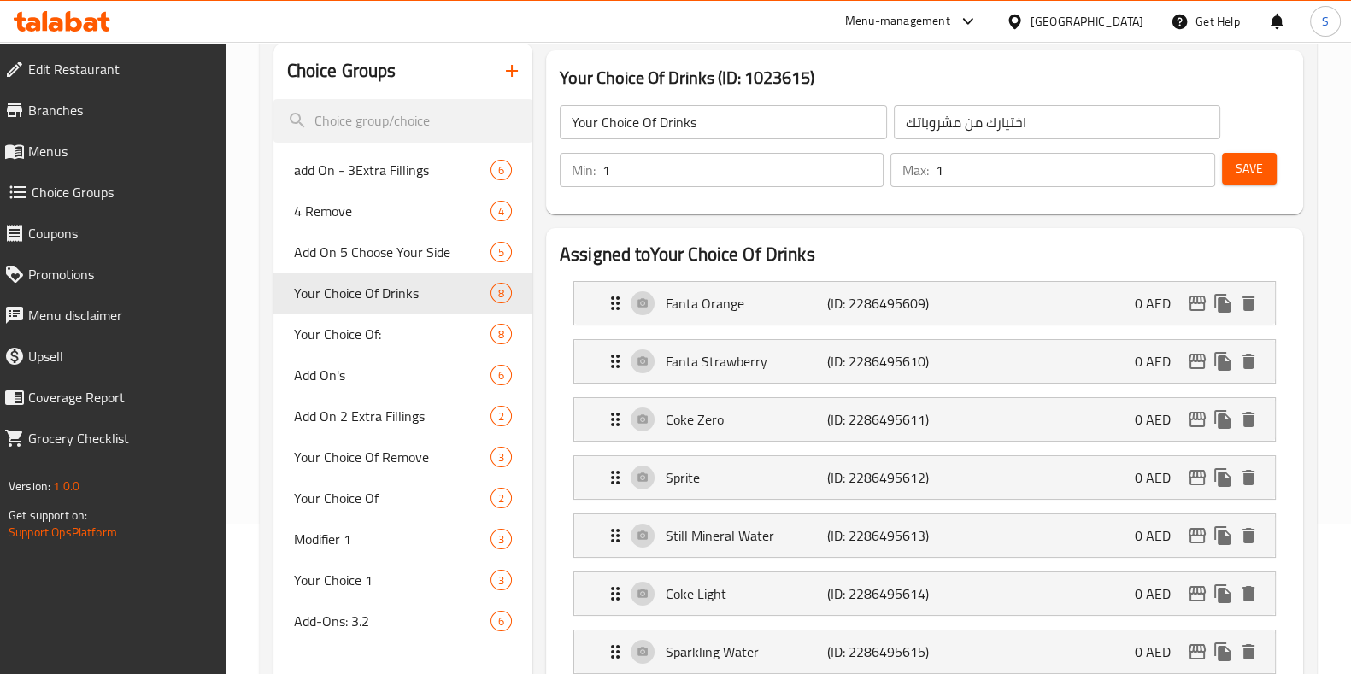
scroll to position [0, 0]
